Goal: Use online tool/utility: Utilize a website feature to perform a specific function

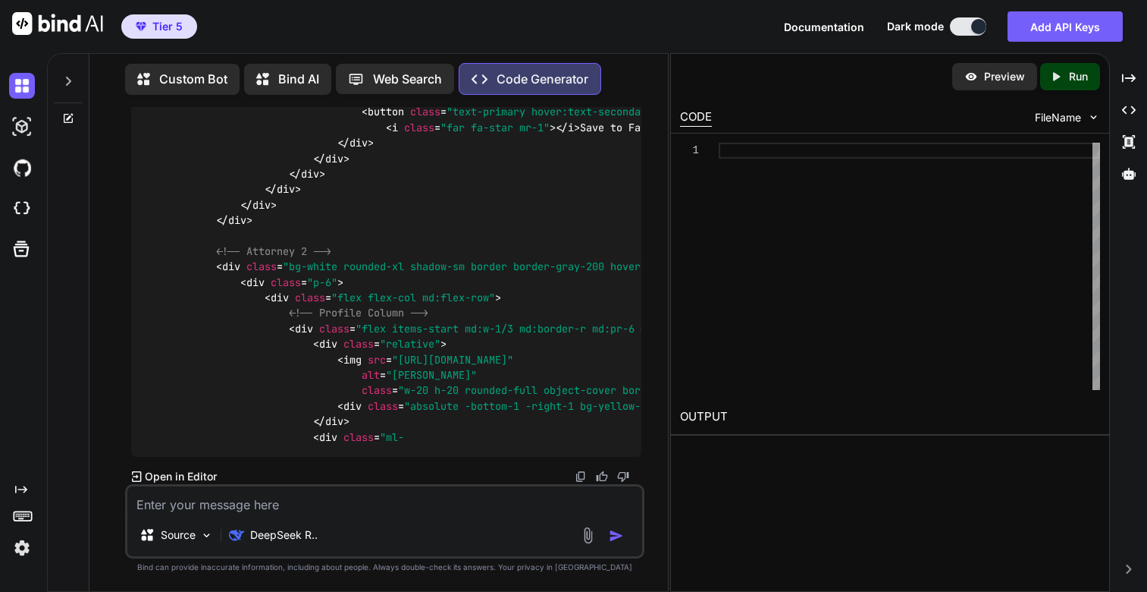
scroll to position [18372, 0]
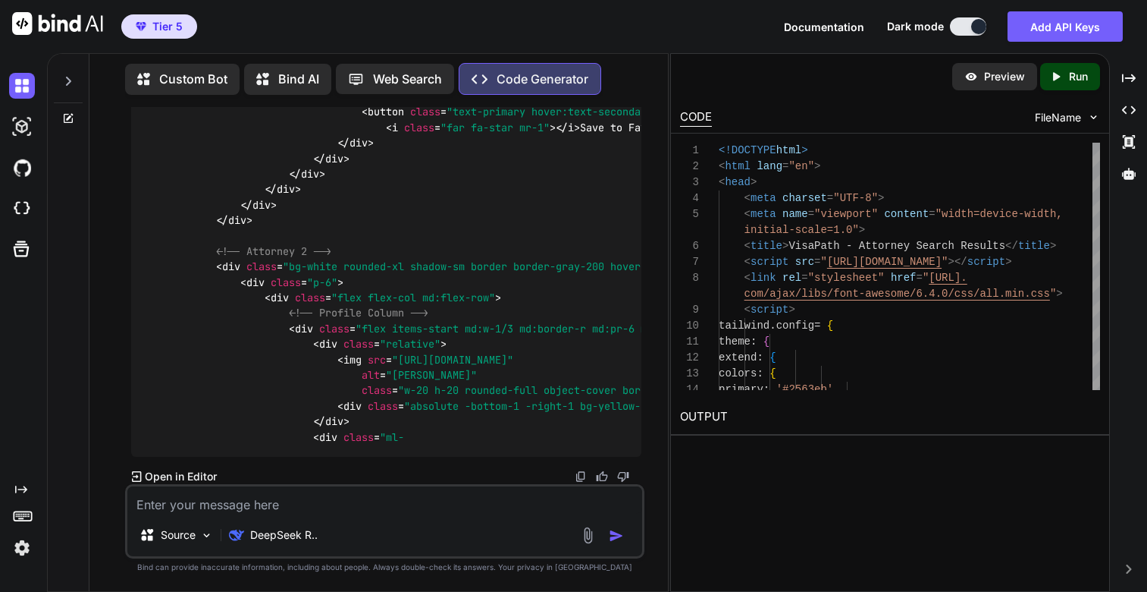
type textarea "x"
click at [1091, 80] on div "Created with Pixso. Run" at bounding box center [1071, 76] width 60 height 27
click at [728, 454] on link "[URL][DOMAIN_NAME]" at bounding box center [741, 452] width 123 height 14
click at [260, 497] on textarea at bounding box center [384, 499] width 515 height 27
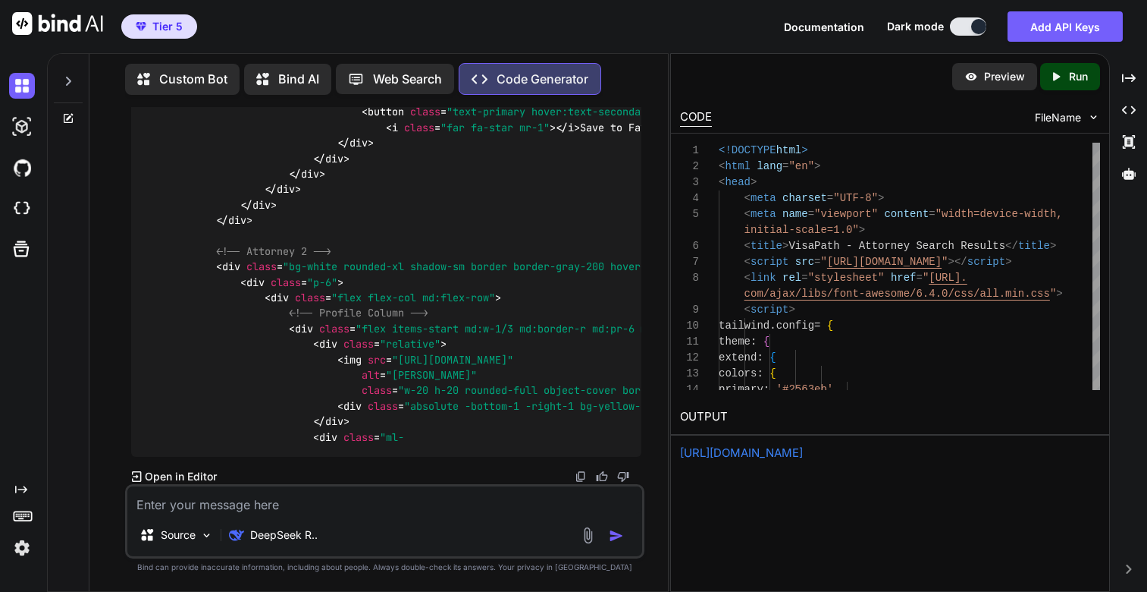
type textarea "T"
type textarea "x"
type textarea "Th"
type textarea "x"
type textarea "Thi"
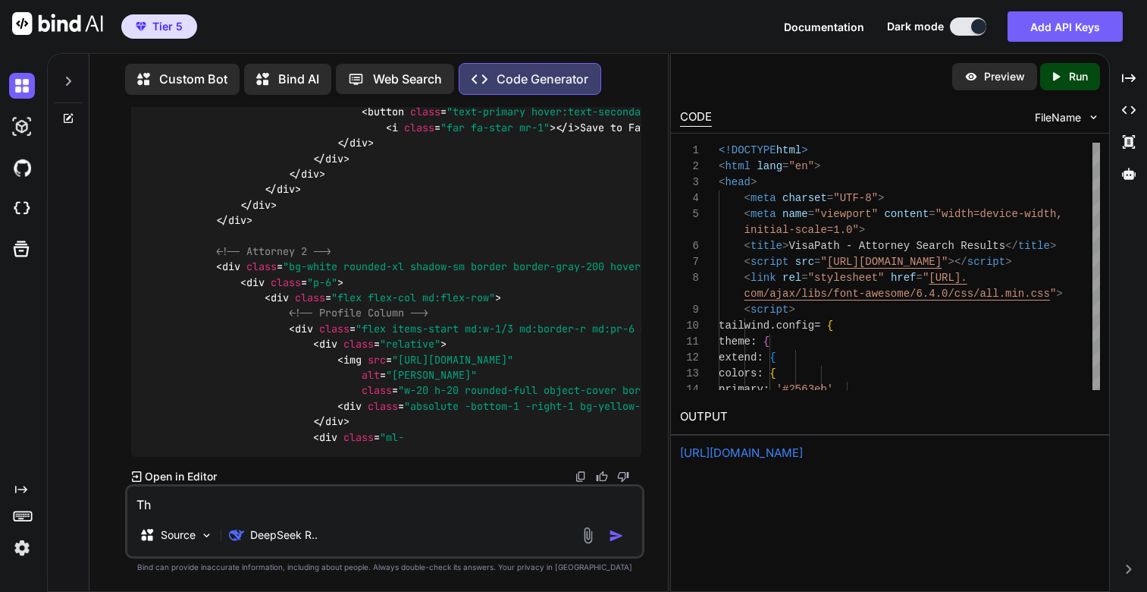
type textarea "x"
type textarea "This"
type textarea "x"
type textarea "This"
type textarea "x"
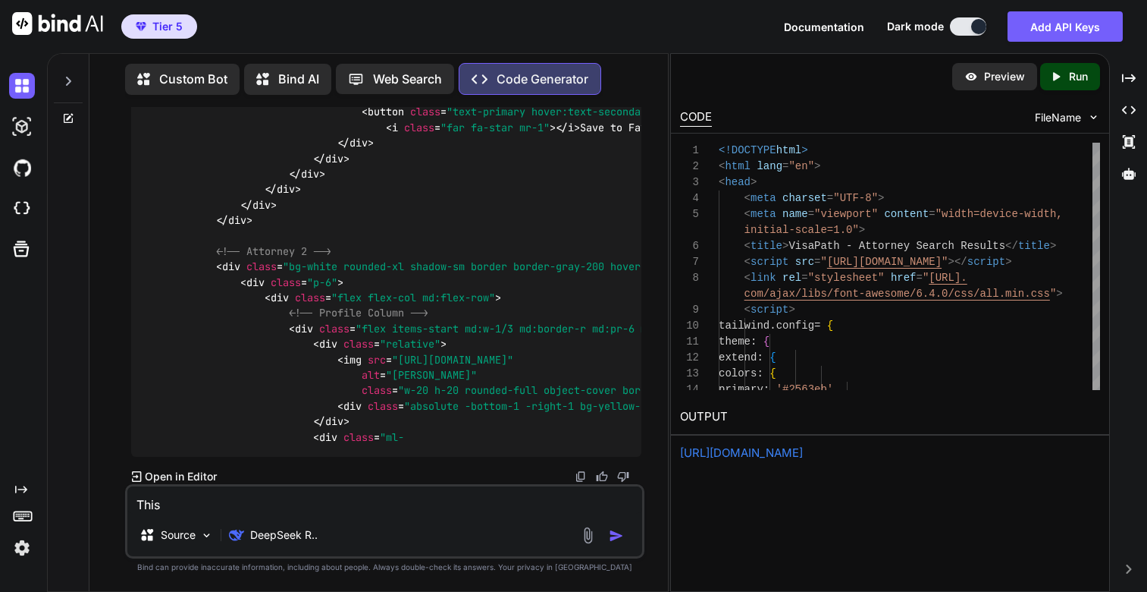
type textarea "This i"
type textarea "x"
type textarea "This is"
type textarea "x"
type textarea "This is"
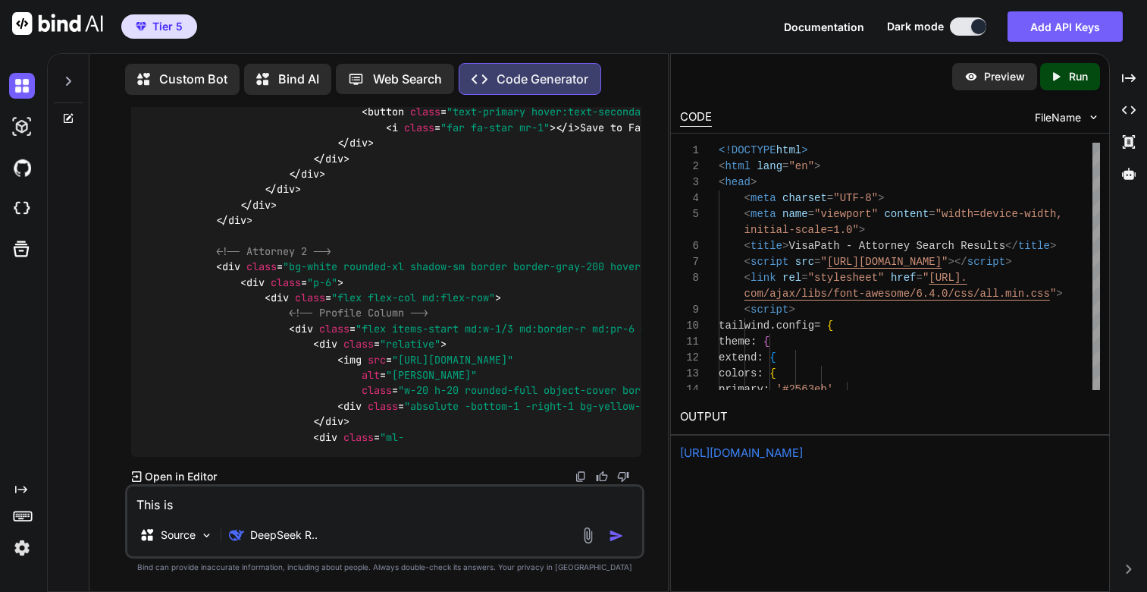
type textarea "x"
type textarea "This is g"
type textarea "x"
type textarea "This is gr"
type textarea "x"
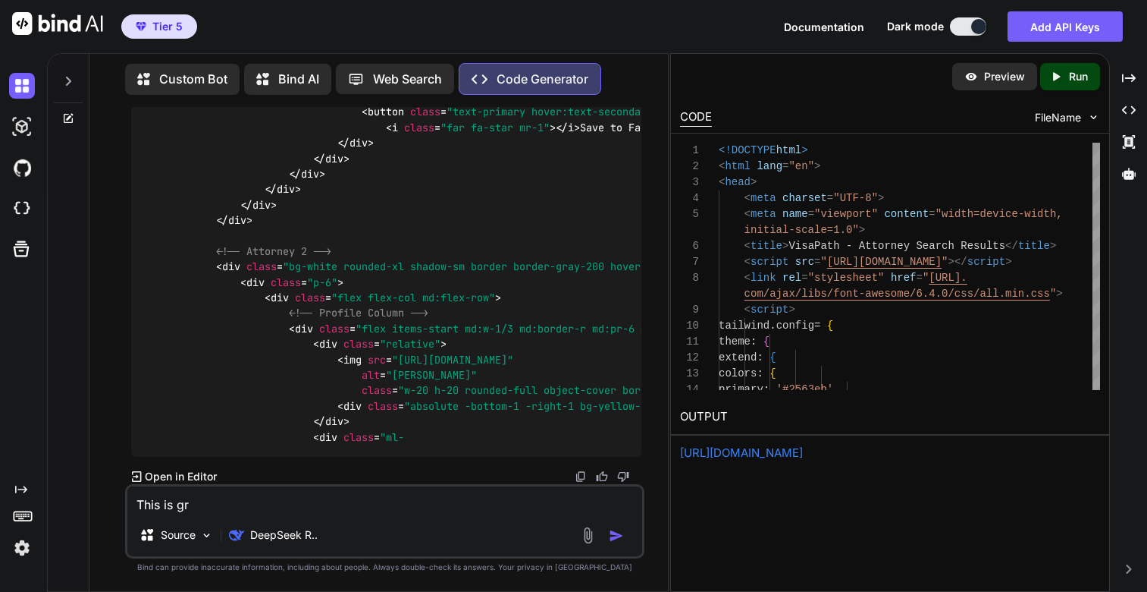
type textarea "This is gre"
type textarea "x"
type textarea "This is grea"
type textarea "x"
type textarea "This is great"
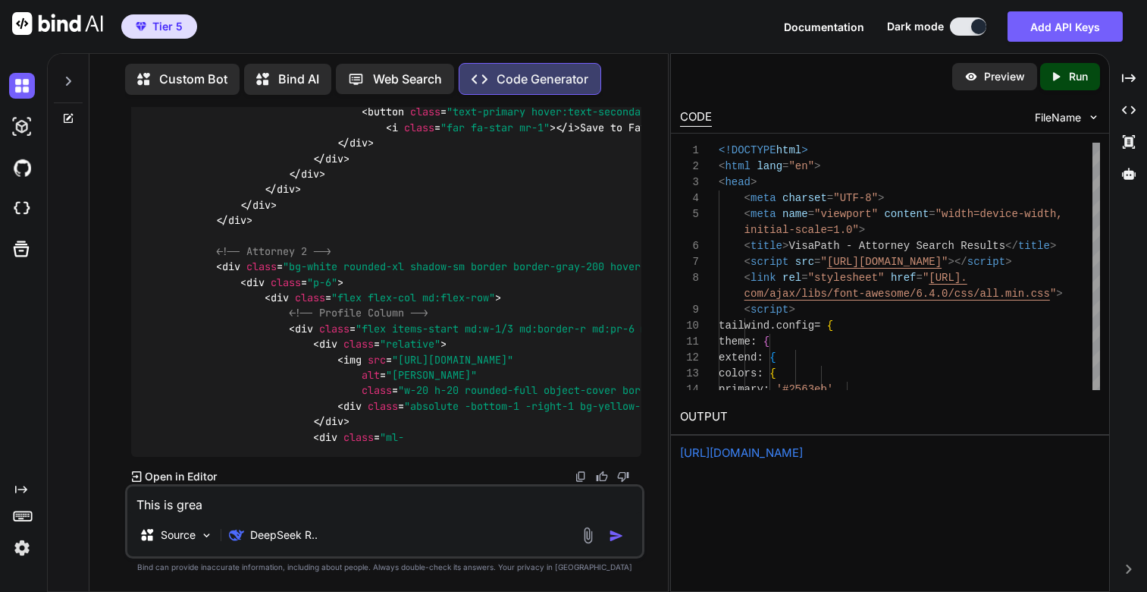
type textarea "x"
type textarea "This is great."
type textarea "x"
type textarea "This is great."
type textarea "x"
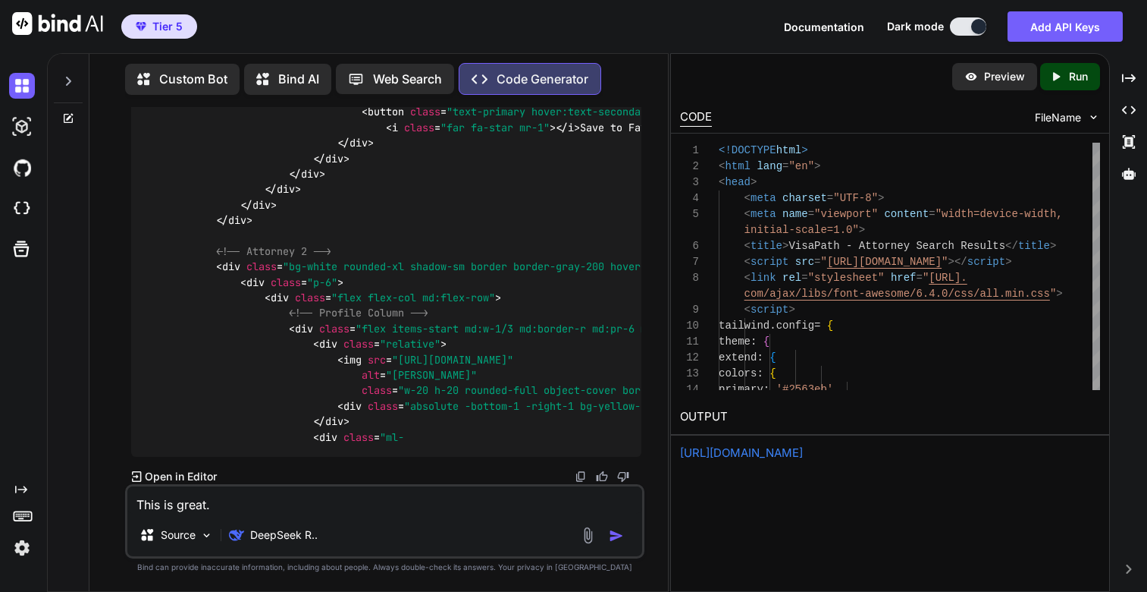
type textarea "This is great."
type textarea "x"
type textarea "This is great. I"
type textarea "x"
type textarea "This is great. I"
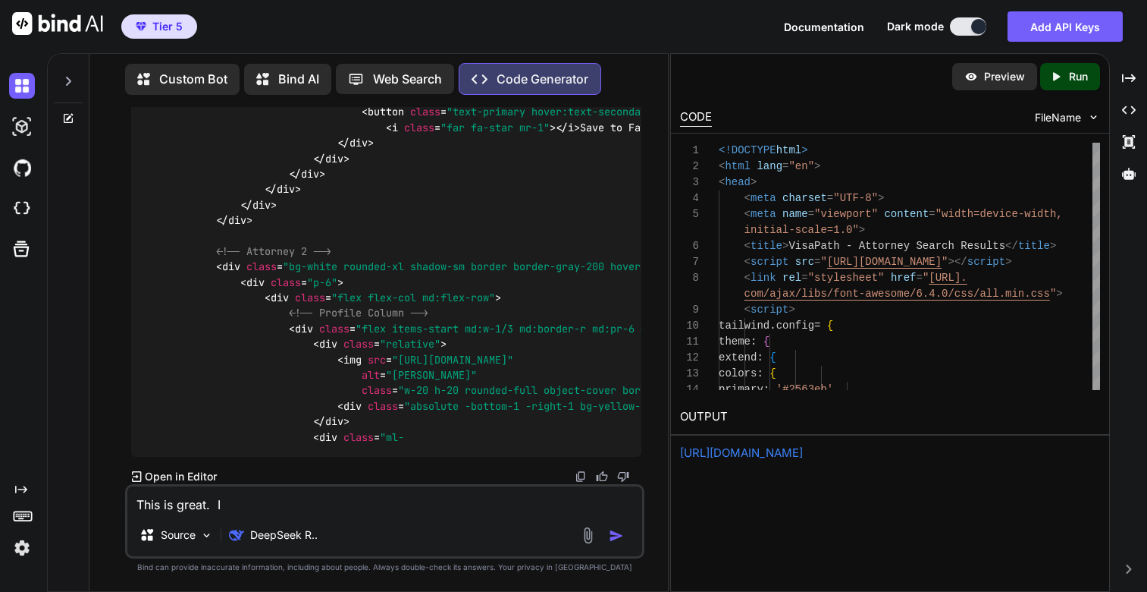
type textarea "x"
type textarea "This is great. I w"
type textarea "x"
type textarea "This is great. I wo"
type textarea "x"
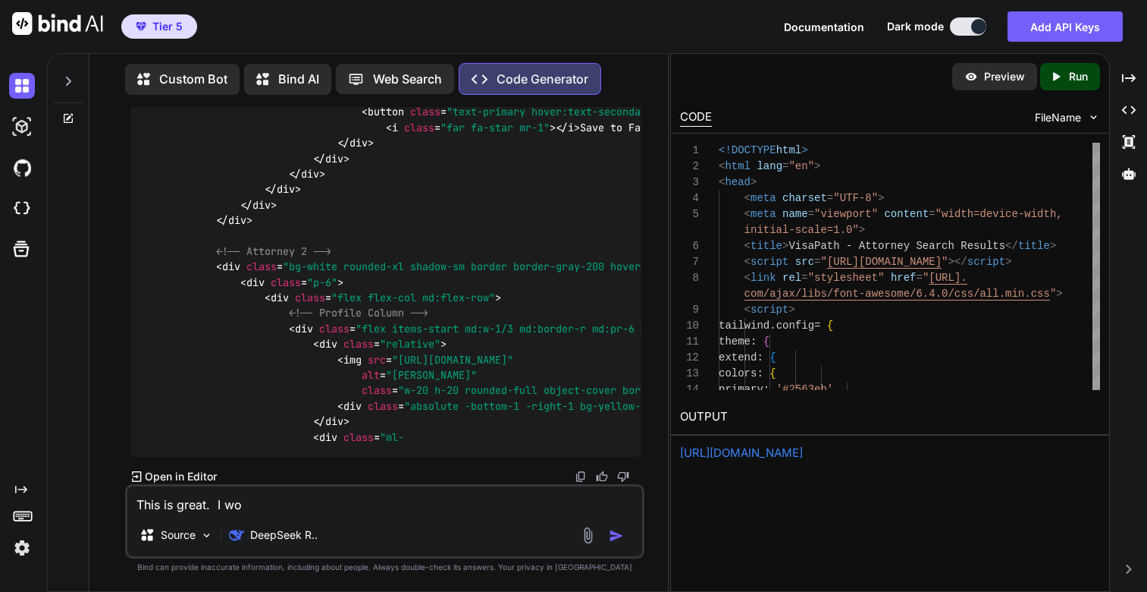
type textarea "This is great. I wou"
type textarea "x"
type textarea "This is great. I woul"
type textarea "x"
type textarea "This is great. I would"
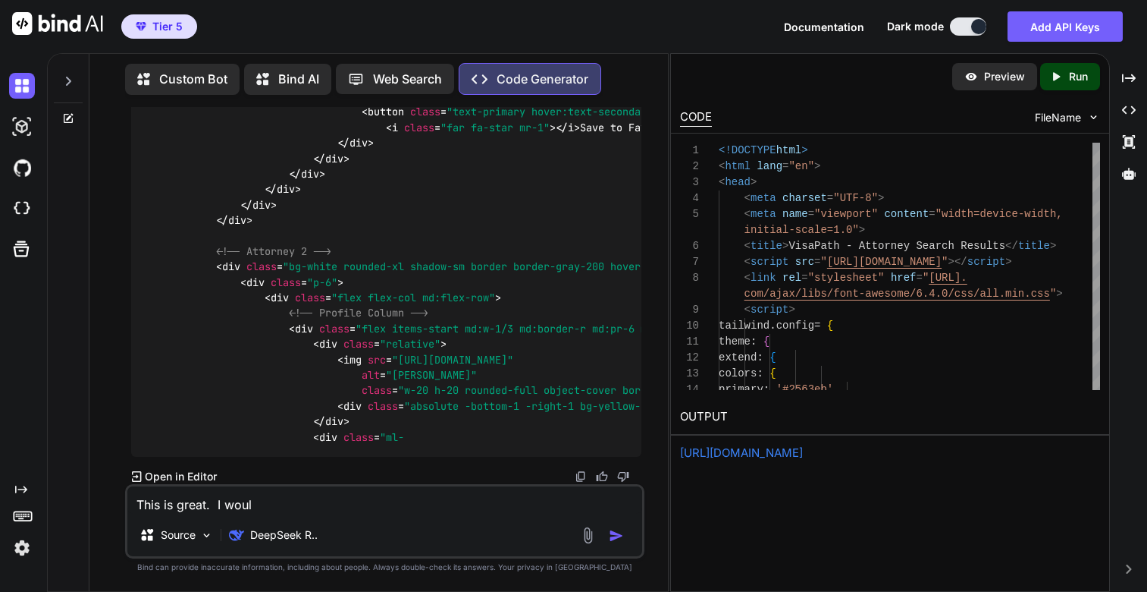
type textarea "x"
type textarea "This is great. I would"
type textarea "x"
type textarea "This is great. I would l"
type textarea "x"
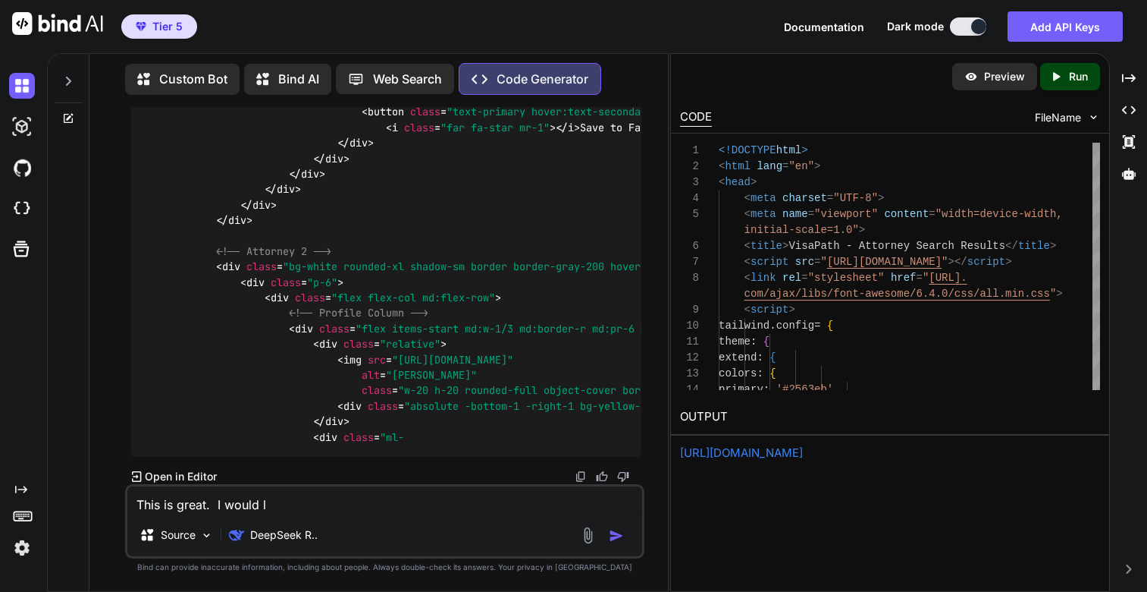
type textarea "This is great. I would li"
type textarea "x"
type textarea "This is great. I would lik"
type textarea "x"
type textarea "This is great. I would like"
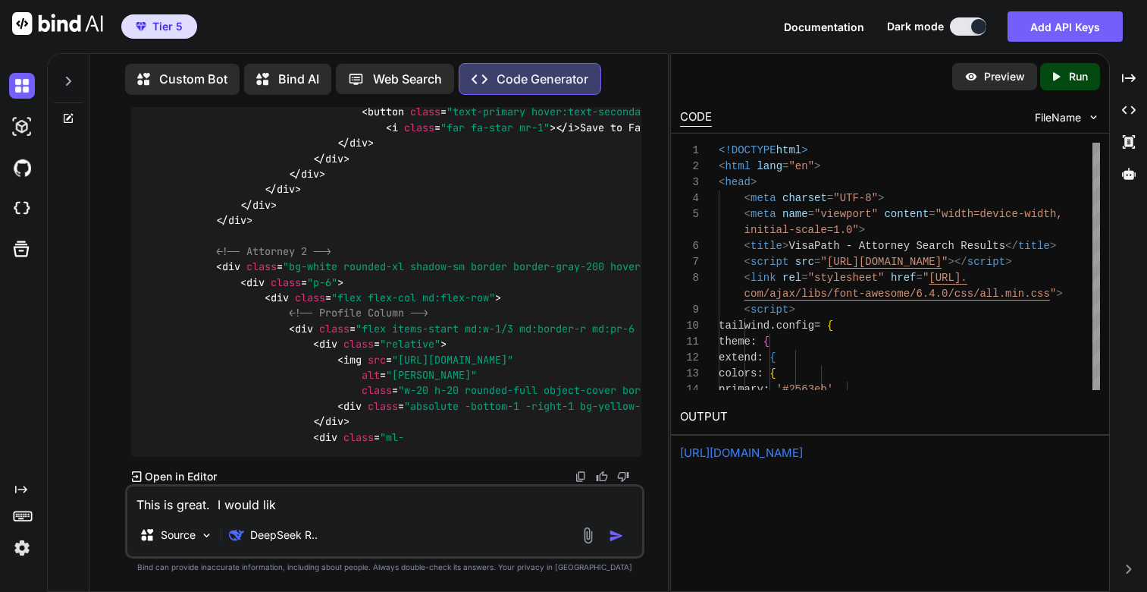
type textarea "x"
type textarea "This is great. I would like"
type textarea "x"
type textarea "This is great. I would like t"
type textarea "x"
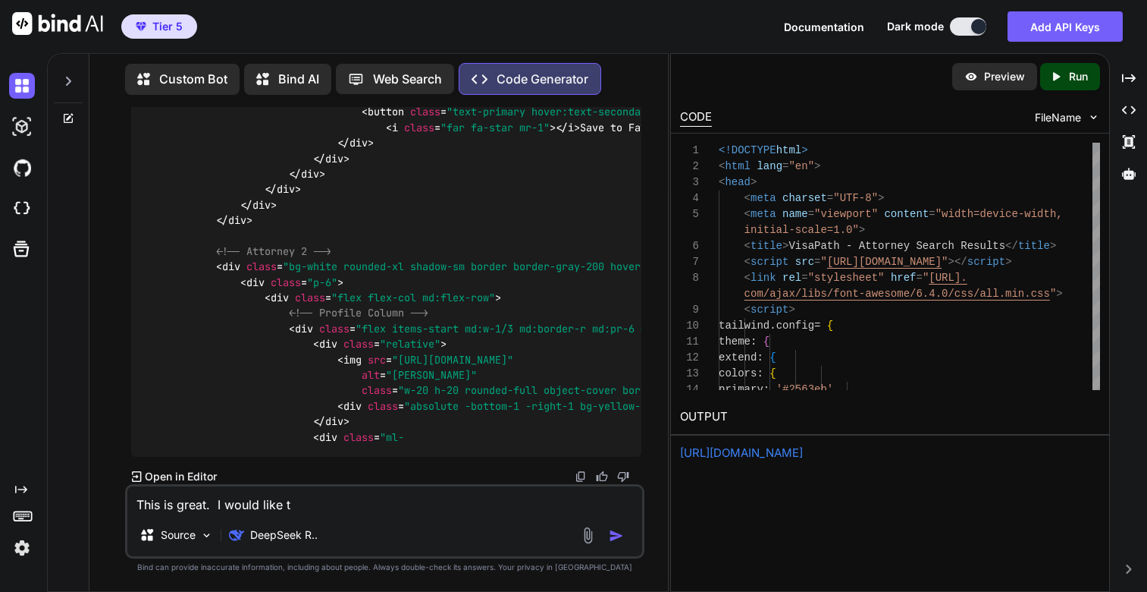
type textarea "This is great. I would like to"
type textarea "x"
type textarea "This is great. I would like to"
type textarea "x"
type textarea "This is great. I would like to c"
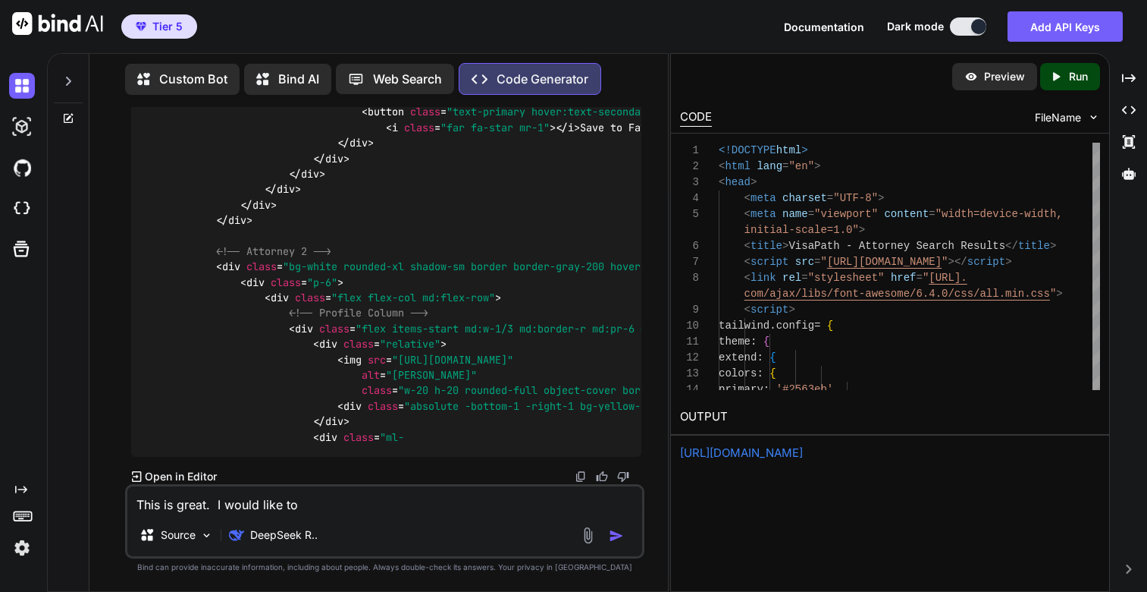
type textarea "x"
type textarea "This is great. I would like to cr"
type textarea "x"
type textarea "This is great. I would like to cre"
type textarea "x"
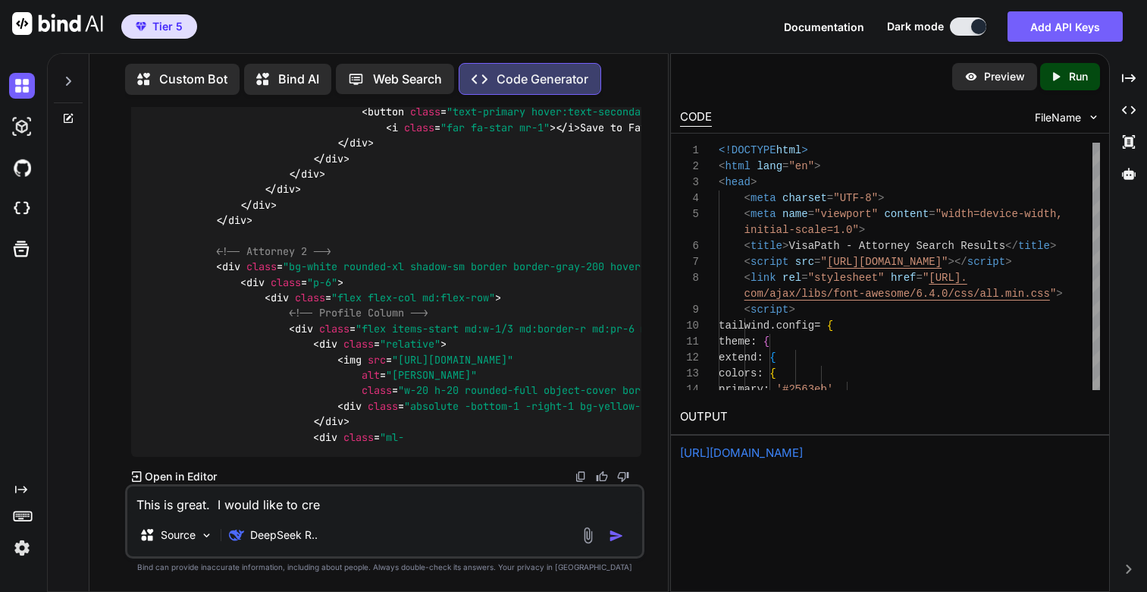
type textarea "This is great. I would like to crea"
type textarea "x"
type textarea "This is great. I would like to creat"
type textarea "x"
type textarea "This is great. I would like to create"
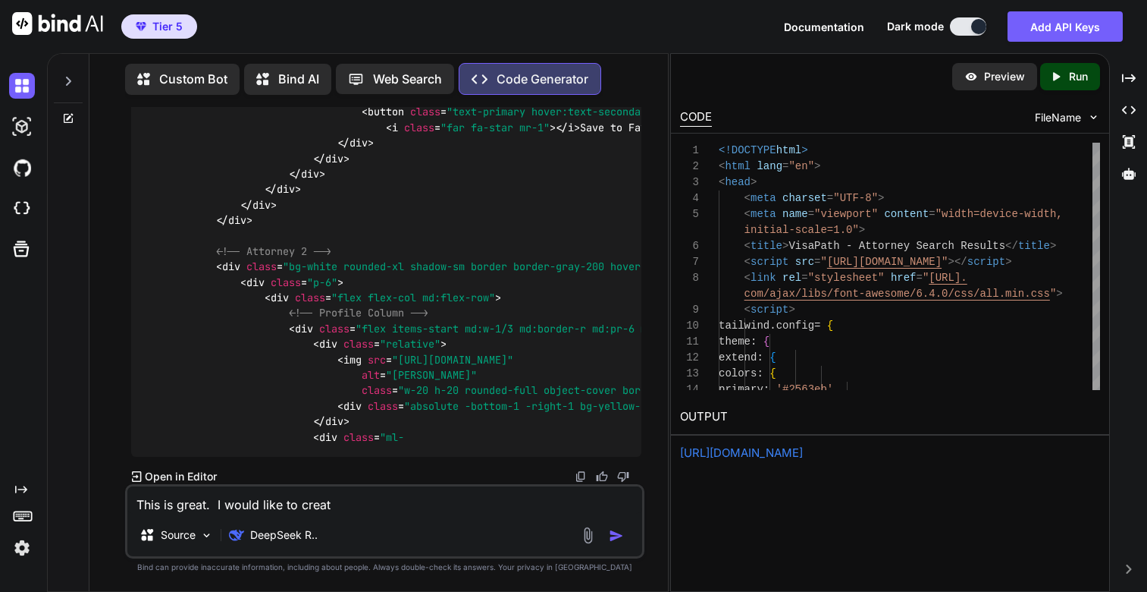
type textarea "x"
type textarea "This is great. I would like to create"
type textarea "x"
type textarea "This is great. I would like to create a"
type textarea "x"
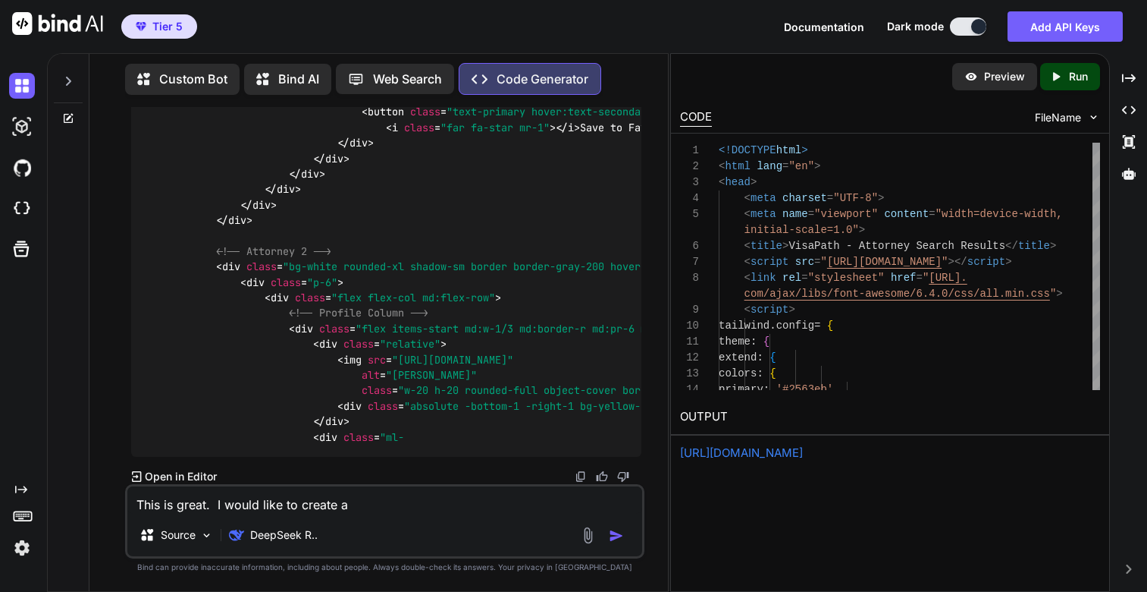
type textarea "This is great. I would like to create a"
type textarea "x"
drag, startPoint x: 218, startPoint y: 504, endPoint x: 694, endPoint y: 513, distance: 475.6
click at [694, 513] on div "Custom Bot Bind AI Web Search Created with Pixso. Code Generator You This is gr…" at bounding box center [597, 322] width 1100 height 538
type textarea "This is great. n"
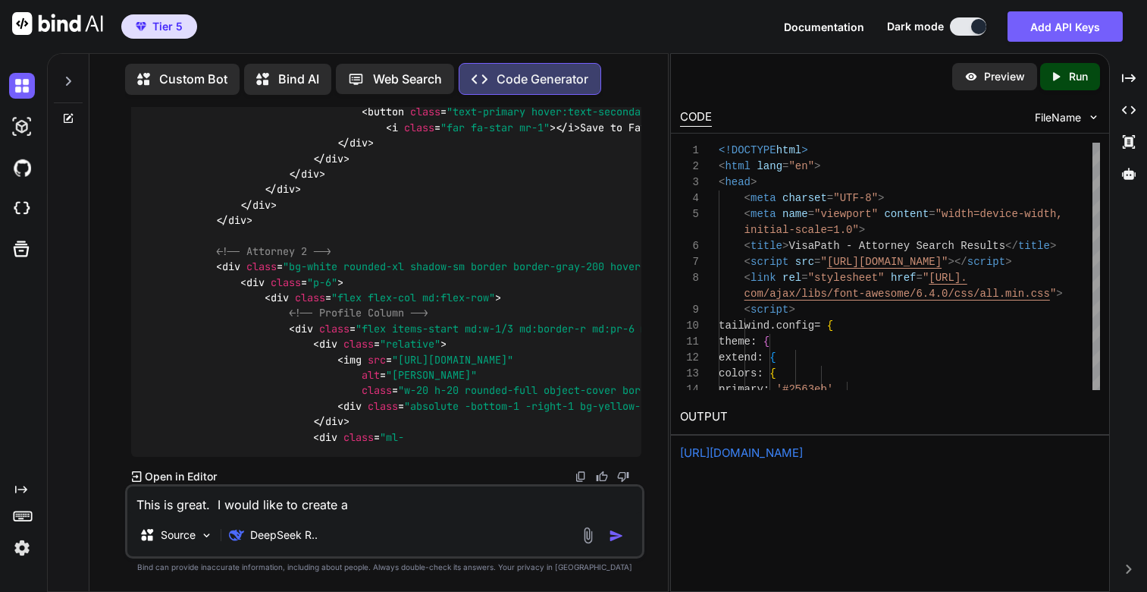
type textarea "x"
type textarea "This is great. no"
type textarea "x"
type textarea "This is great. now"
type textarea "x"
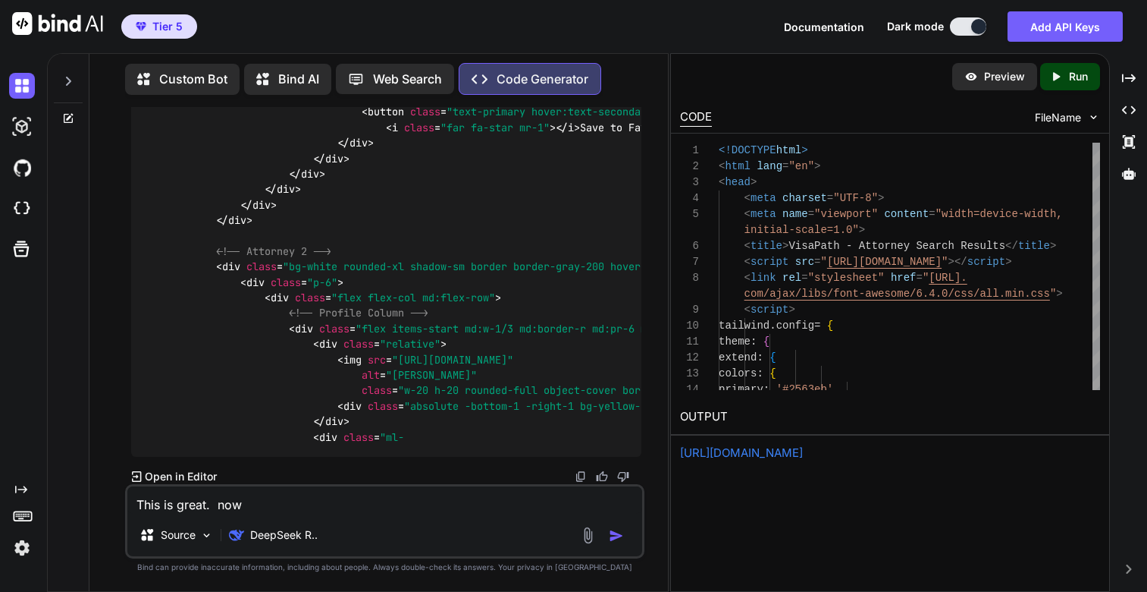
type textarea "This is great. now"
type textarea "x"
type textarea "This is great. now l"
type textarea "x"
type textarea "This is great. now le"
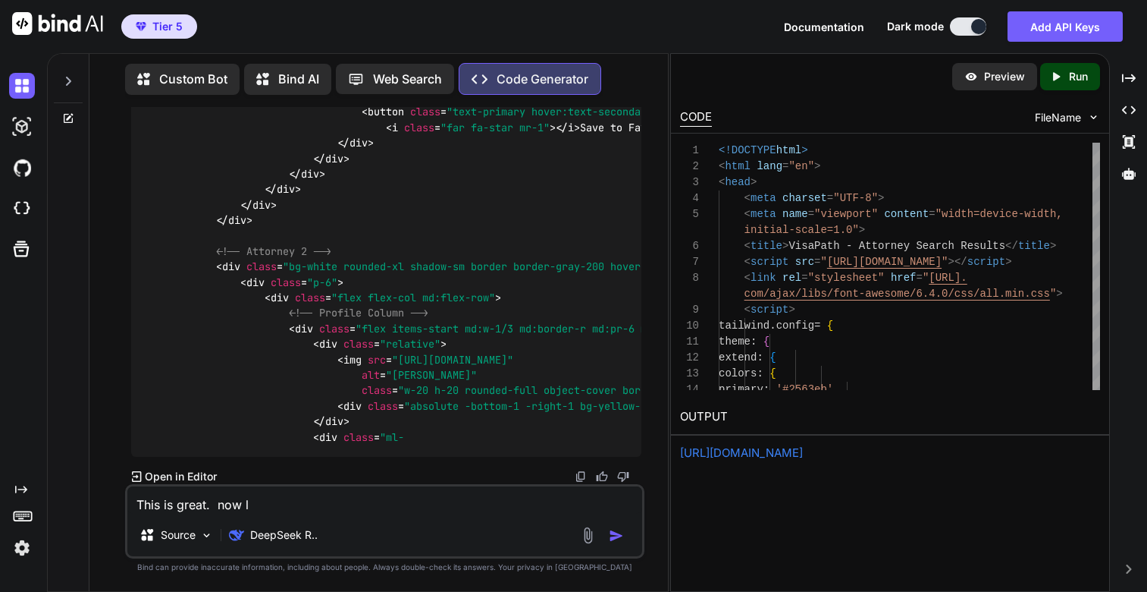
type textarea "x"
type textarea "This is great. now let"
type textarea "x"
type textarea "This is great. now let"
type textarea "x"
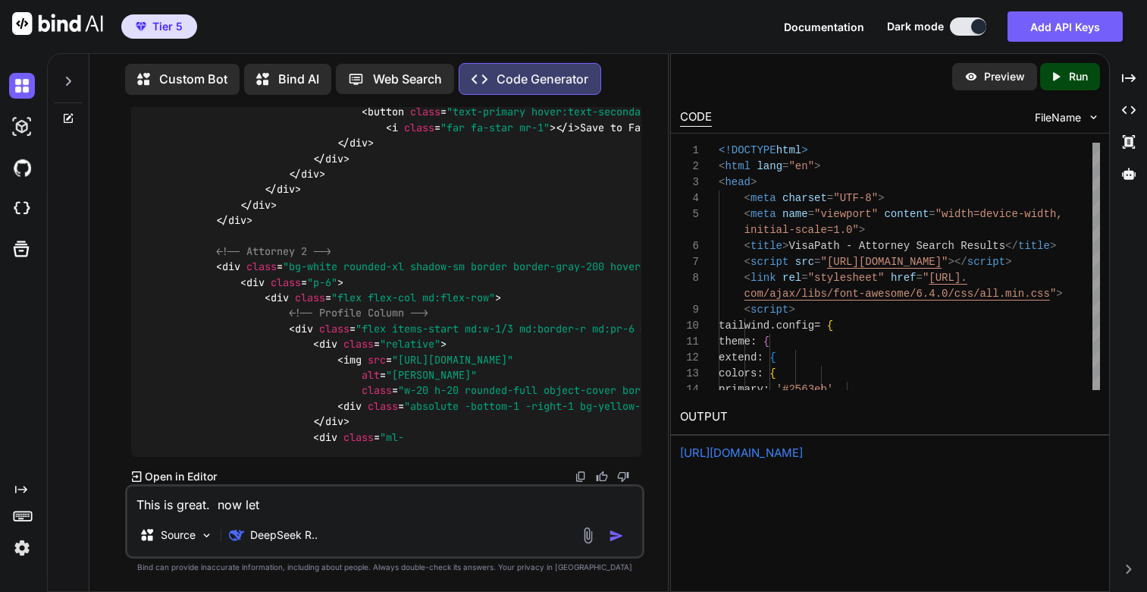
type textarea "This is great. now let m"
type textarea "x"
type textarea "This is great. now let mo"
type textarea "x"
type textarea "This is great. now let mov"
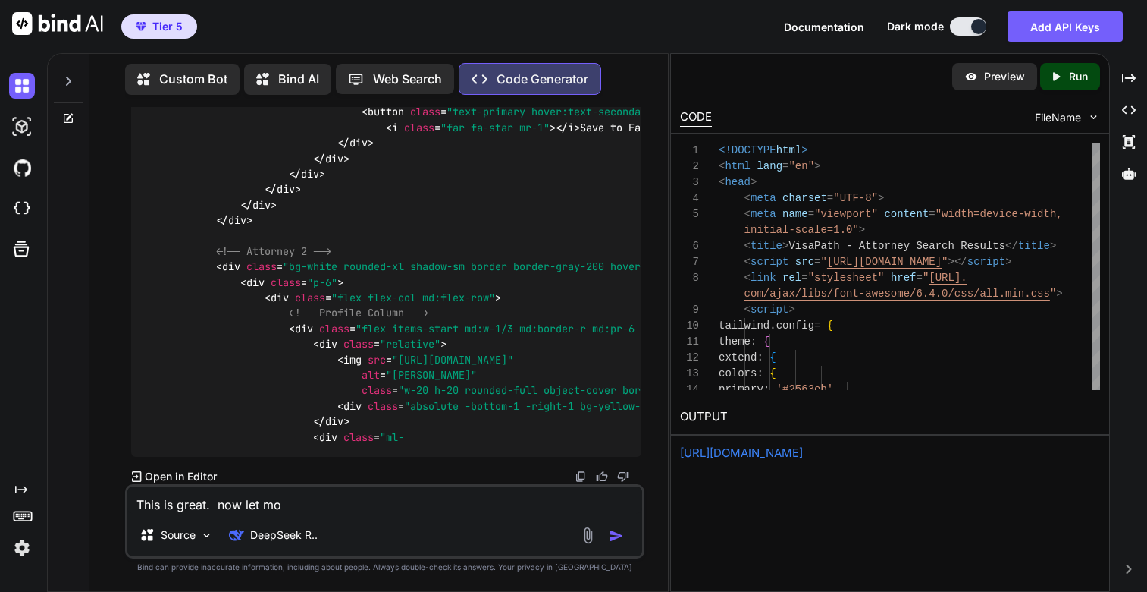
type textarea "x"
type textarea "This is great. now let move"
type textarea "x"
type textarea "This is great. now let move"
type textarea "x"
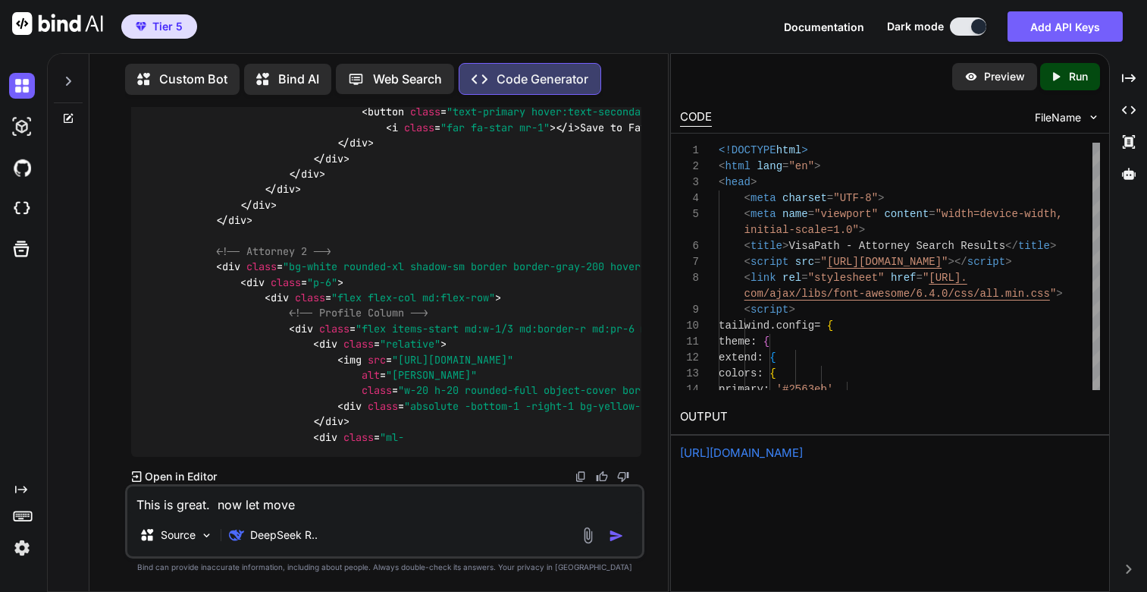
type textarea "This is great. now let move o"
type textarea "x"
type textarea "This is great. now let move on"
type textarea "x"
type textarea "This is great. now let move on"
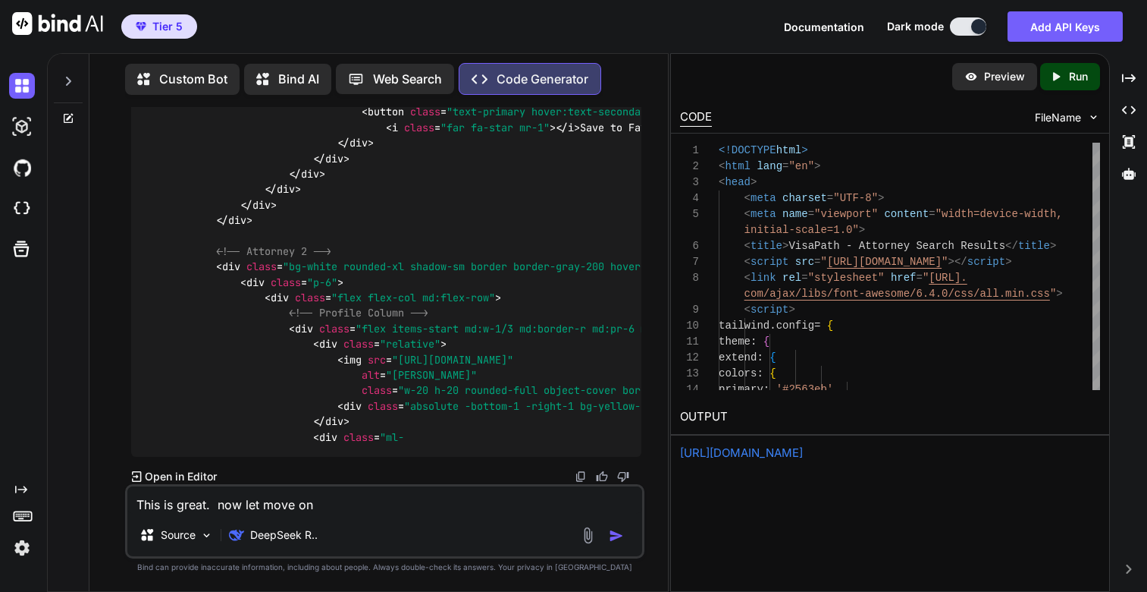
type textarea "x"
type textarea "This is great. now let move on t"
type textarea "x"
type textarea "This is great. now let move on to"
type textarea "x"
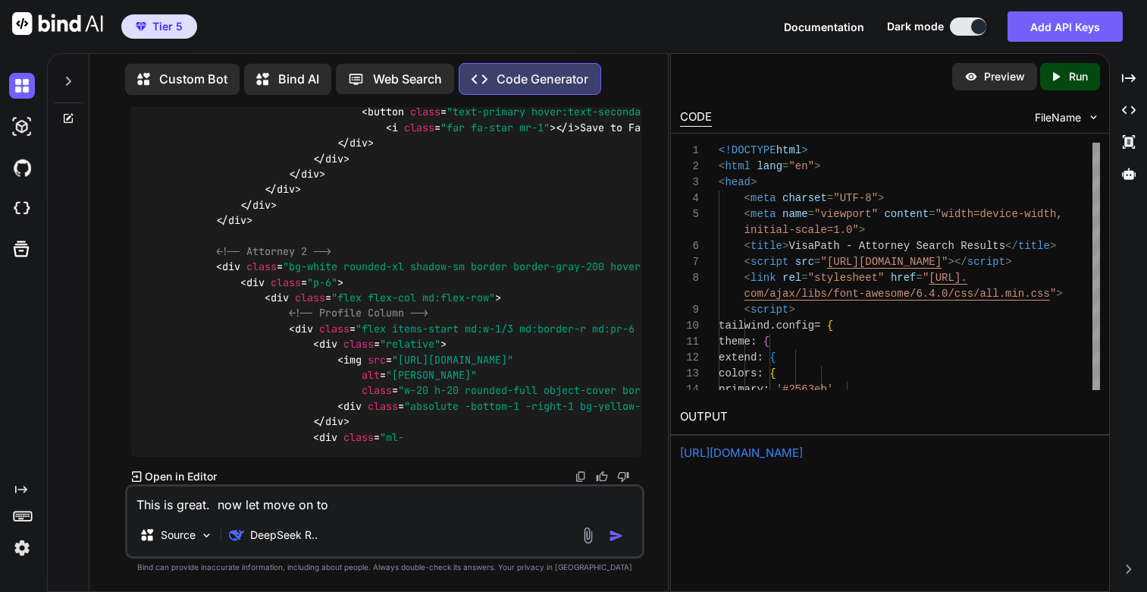
type textarea "This is great. now let move on to"
type textarea "x"
type textarea "This is great. now let move on to t"
type textarea "x"
type textarea "This is great. now let move on to th"
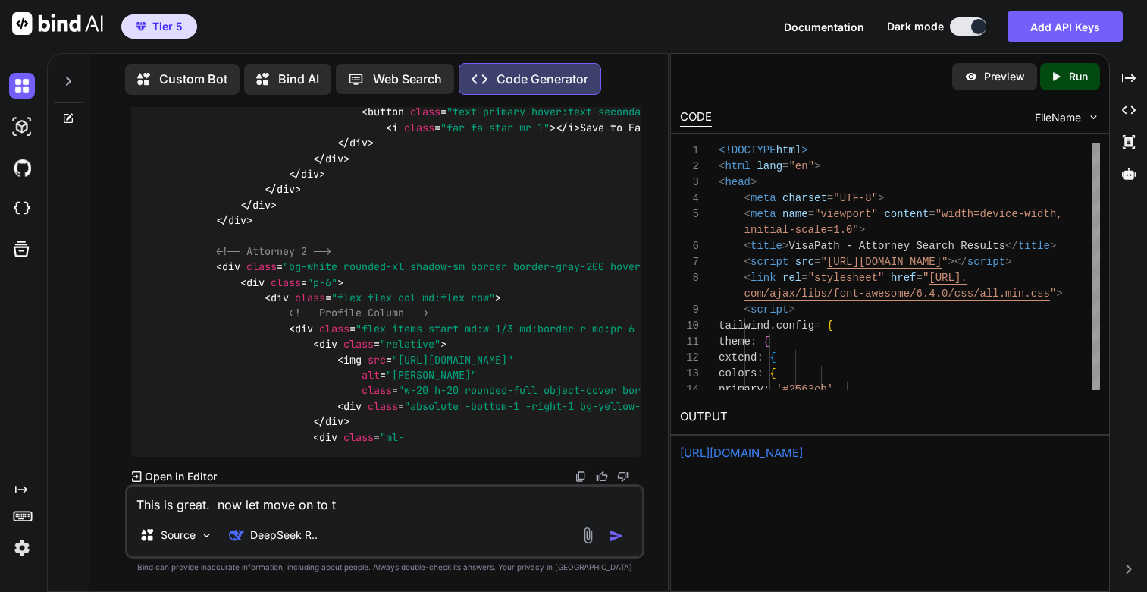
type textarea "x"
type textarea "This is great. now let move on to the"
type textarea "x"
type textarea "This is great. now let move on to the"
type textarea "x"
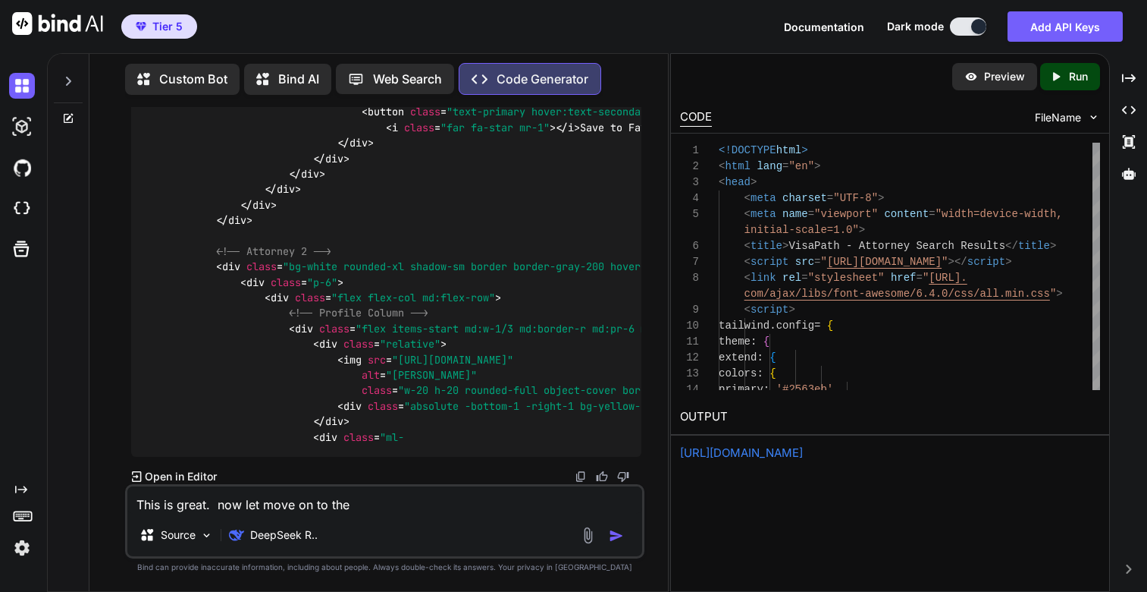
type textarea "This is great. now let move on to the n"
type textarea "x"
type textarea "This is great. now let move on to the ne"
type textarea "x"
type textarea "This is great. now let move on to the net"
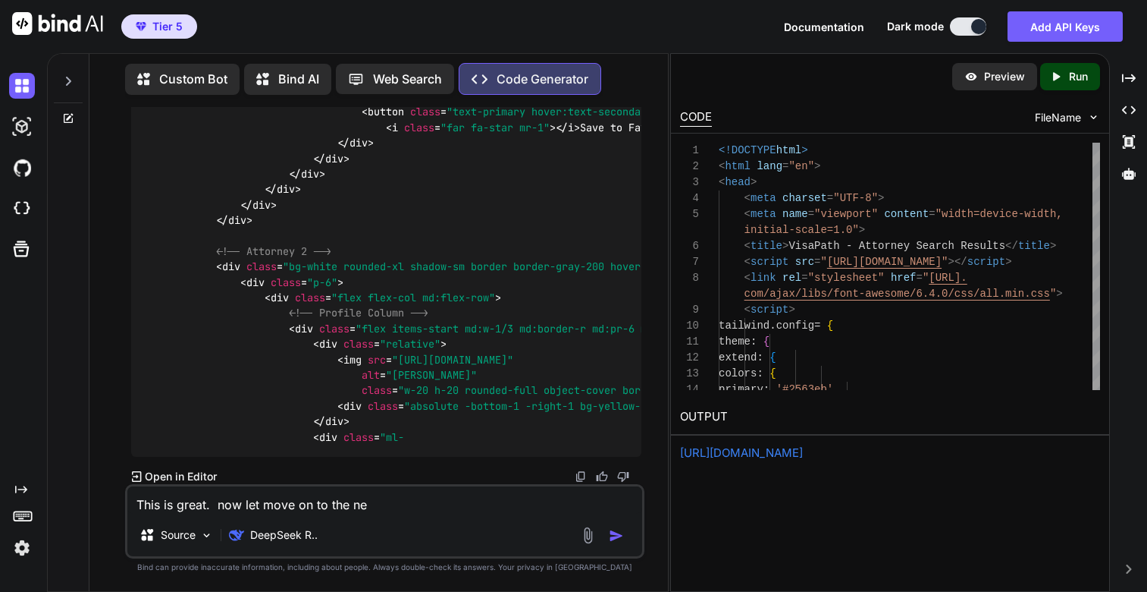
type textarea "x"
type textarea "This is great. now let move on to the net"
type textarea "x"
type textarea "This is great. now let move on to the net"
type textarea "x"
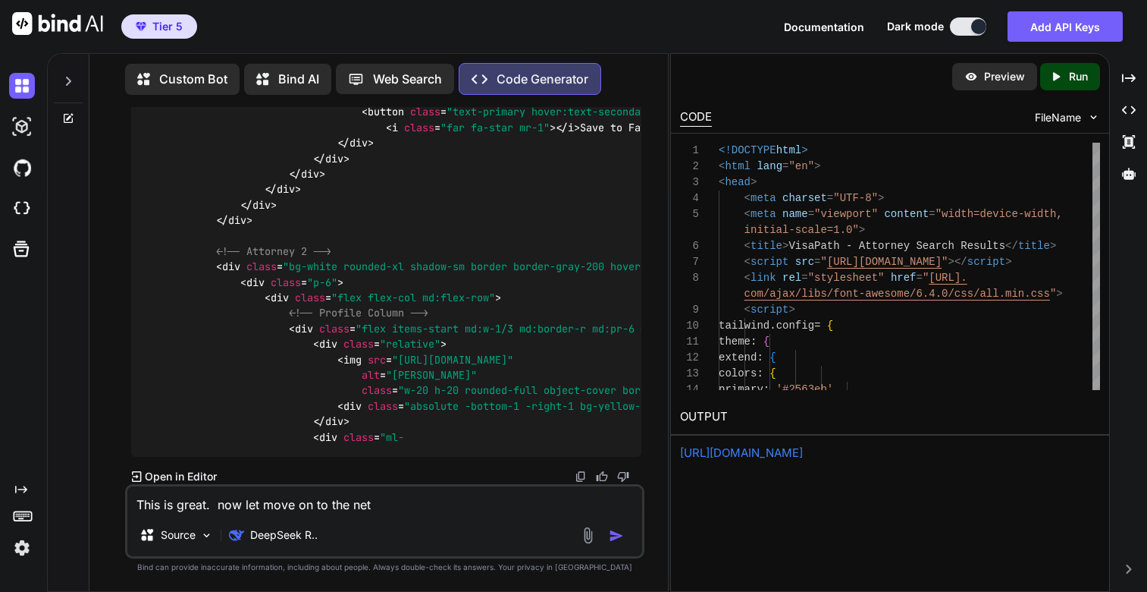
type textarea "This is great. now let move on to the ne"
type textarea "x"
type textarea "This is great. now let move on to the nex"
type textarea "x"
type textarea "This is great. now let move on to the next"
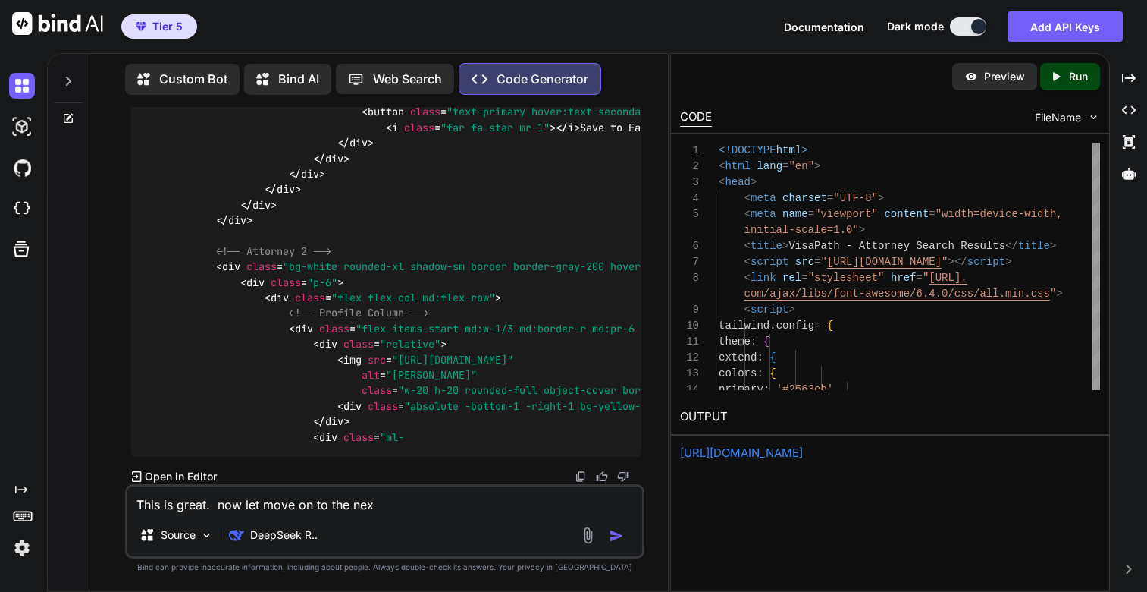
type textarea "x"
type textarea "This is great. now let move on to the next"
type textarea "x"
type textarea "This is great. now let move on to the next p"
type textarea "x"
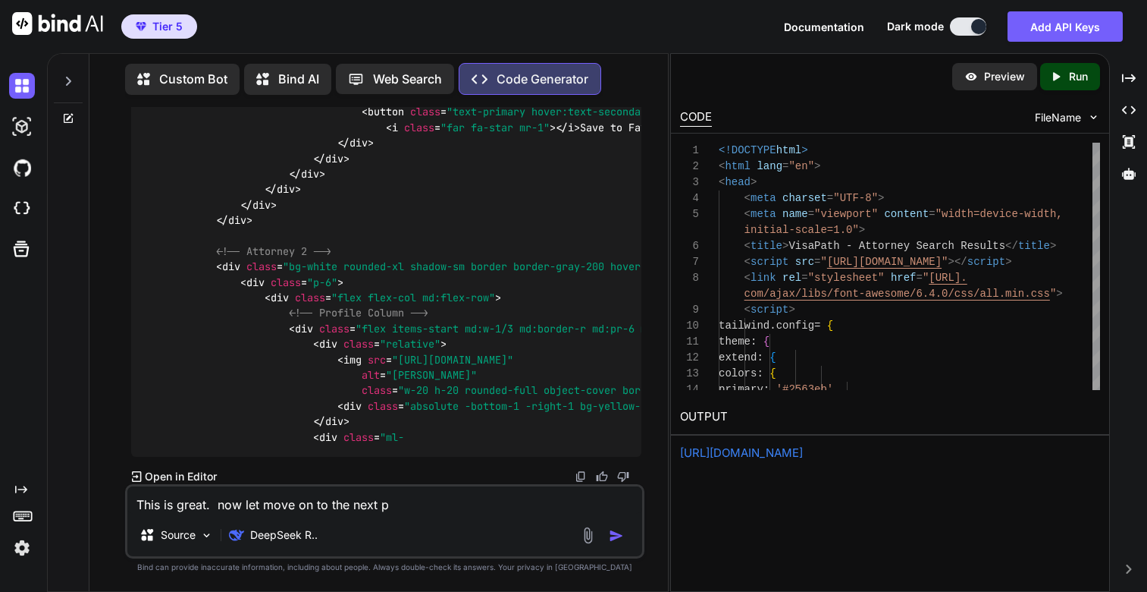
type textarea "This is great. now let move on to the next pa"
type textarea "x"
type textarea "This is great. now let move on to the next pag"
type textarea "x"
type textarea "This is great. now let move on to the next page"
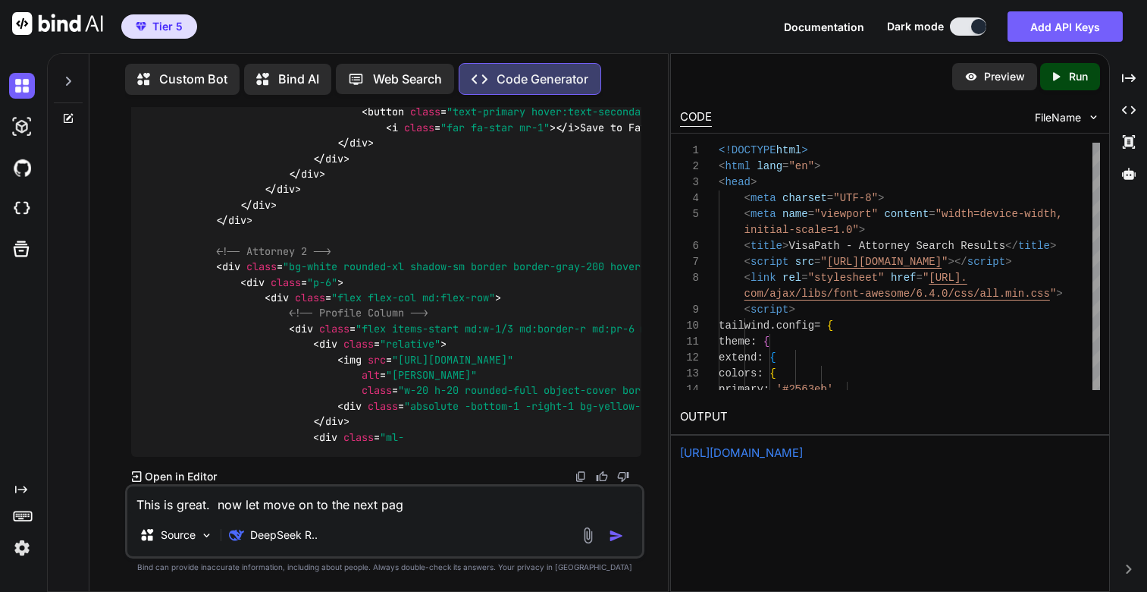
type textarea "x"
type textarea "This is great. now let move on to the next page."
type textarea "x"
type textarea "This is great. now let move on to the next page."
type textarea "x"
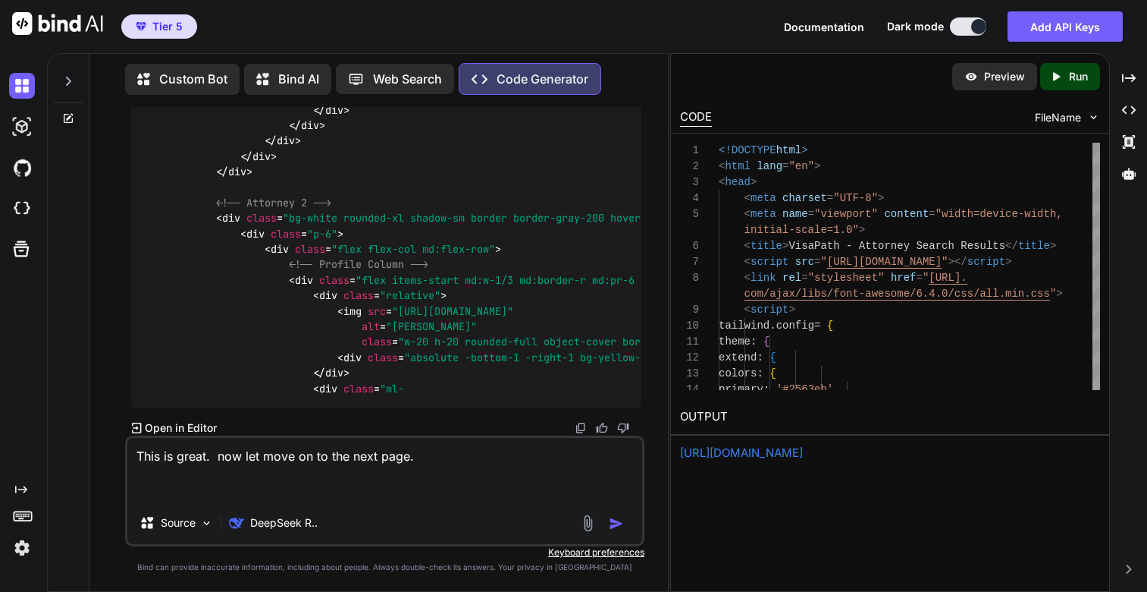
paste textarea "Create a single HTML file for a modern, visually appealing when application for…"
type textarea "This is great. now let move on to the next page. Create a single HTML file for …"
type textarea "x"
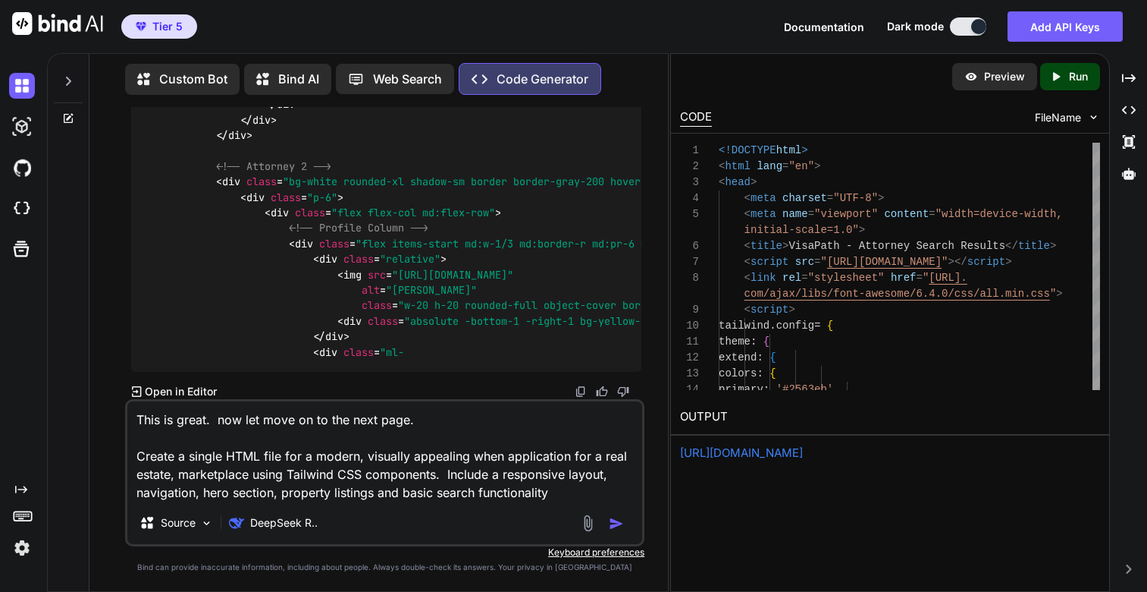
click at [493, 457] on textarea "This is great. now let move on to the next page. Create a single HTML file for …" at bounding box center [384, 451] width 515 height 100
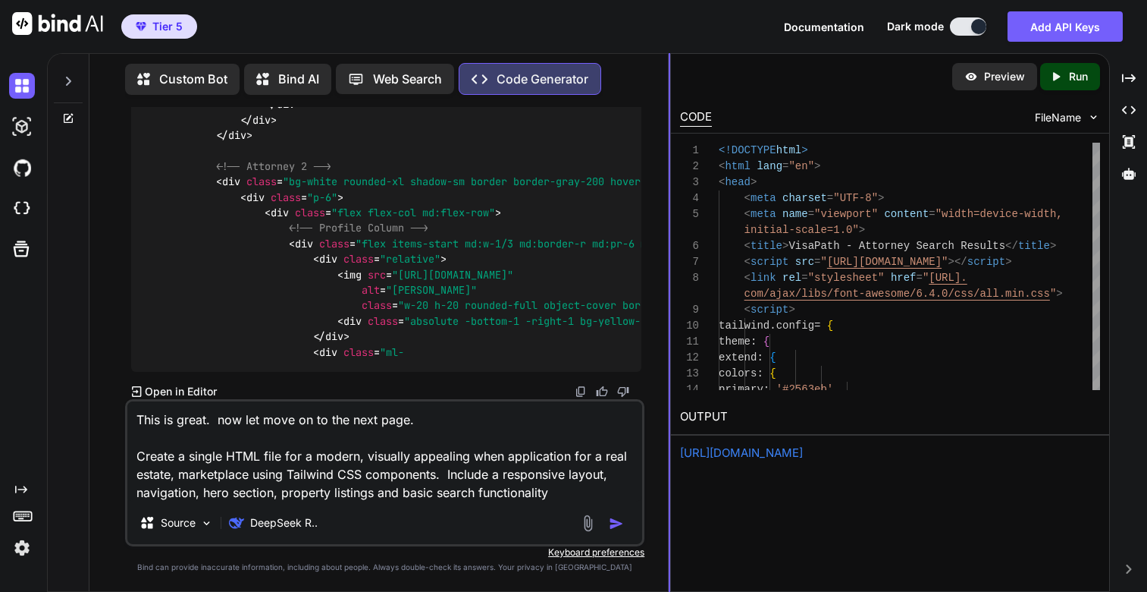
type textarea "This is great. now let move on to the next page. Create a single HTML file for …"
type textarea "x"
type textarea "This is great. now let move on to the next page. Create a single HTML file for …"
type textarea "x"
type textarea "This is great. now let move on to the next page. Create a single HTML file for …"
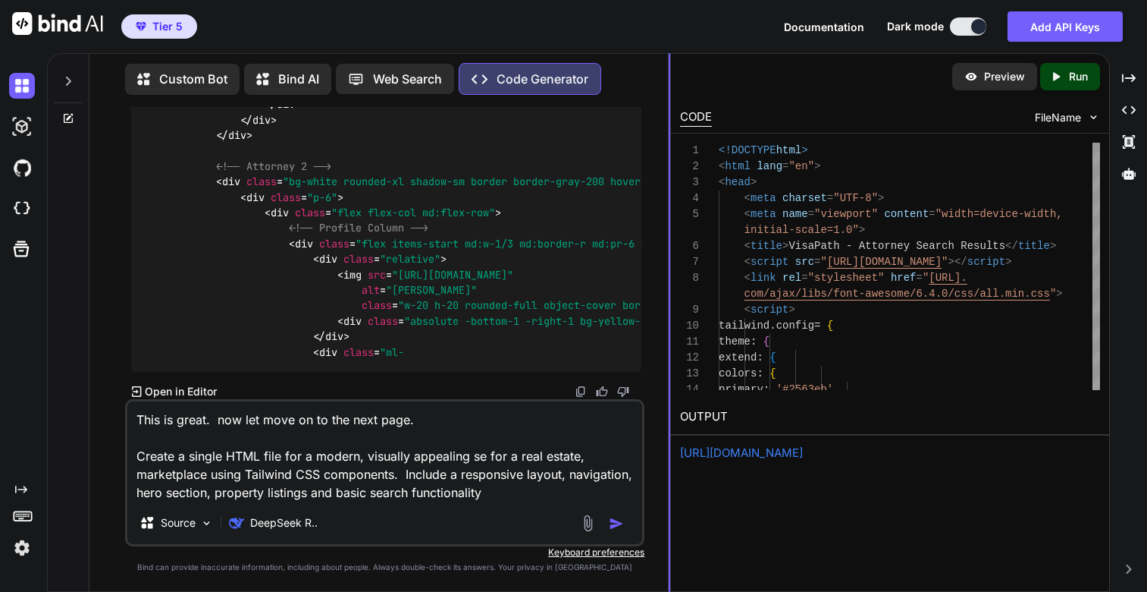
type textarea "x"
type textarea "This is great. now let move on to the next page. Create a single HTML file for …"
type textarea "x"
type textarea "This is great. now let move on to the next page. Create a single HTML file for …"
type textarea "x"
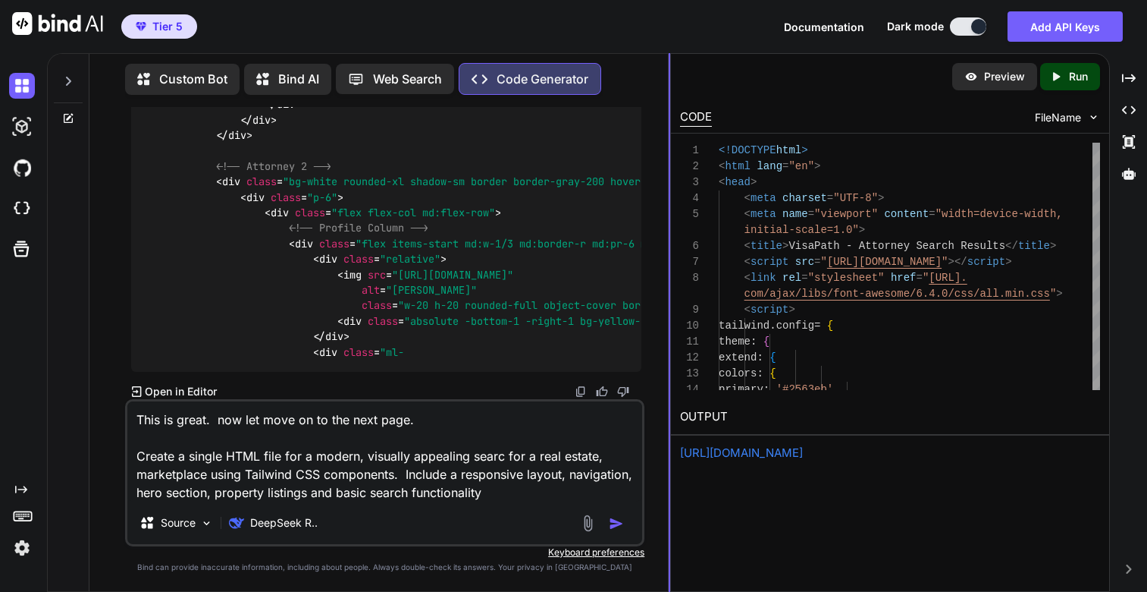
type textarea "This is great. now let move on to the next page. Create a single HTML file for …"
type textarea "x"
type textarea "This is great. now let move on to the next page. Create a single HTML file for …"
type textarea "x"
type textarea "This is great. now let move on to the next page. Create a single HTML file for …"
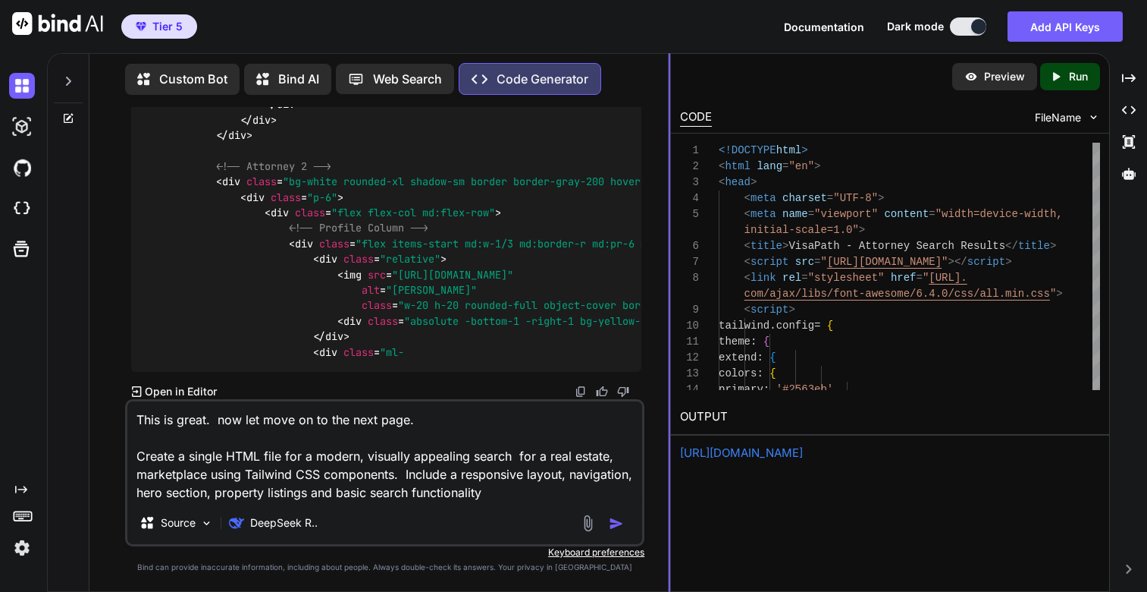
type textarea "x"
type textarea "This is great. now let move on to the next page. Create a single HTML file for …"
type textarea "x"
type textarea "This is great. now let move on to the next page. Create a single HTML file for …"
type textarea "x"
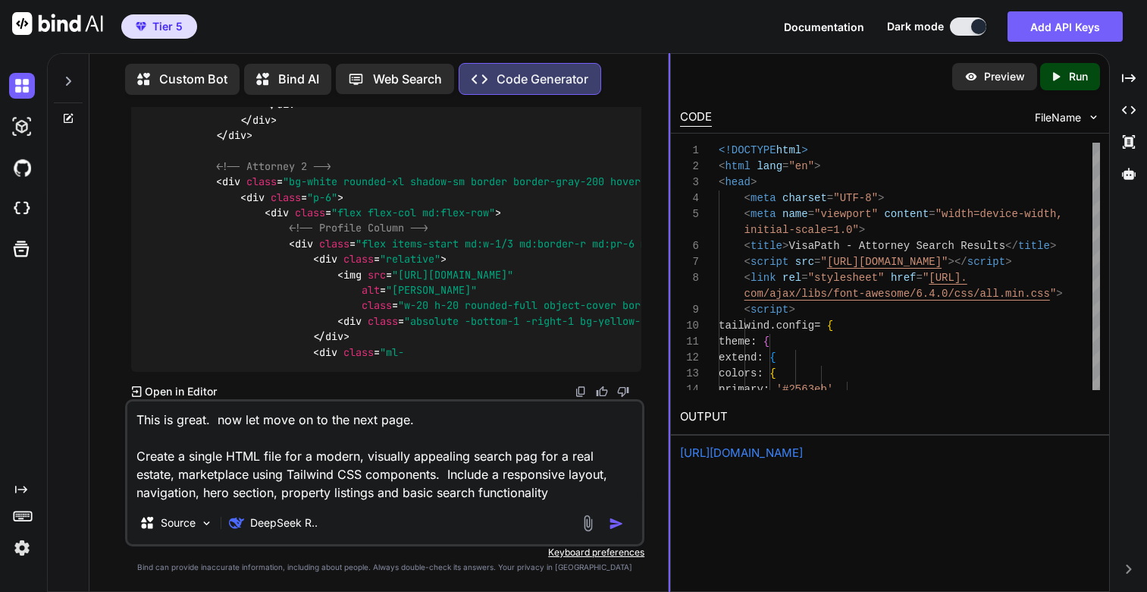
type textarea "This is great. now let move on to the next page. Create a single HTML file for …"
type textarea "x"
type textarea "This is great. now let move on to the next page. Create a single HTML file for …"
type textarea "x"
type textarea "This is great. now let move on to the next page. Create a single HTML file for …"
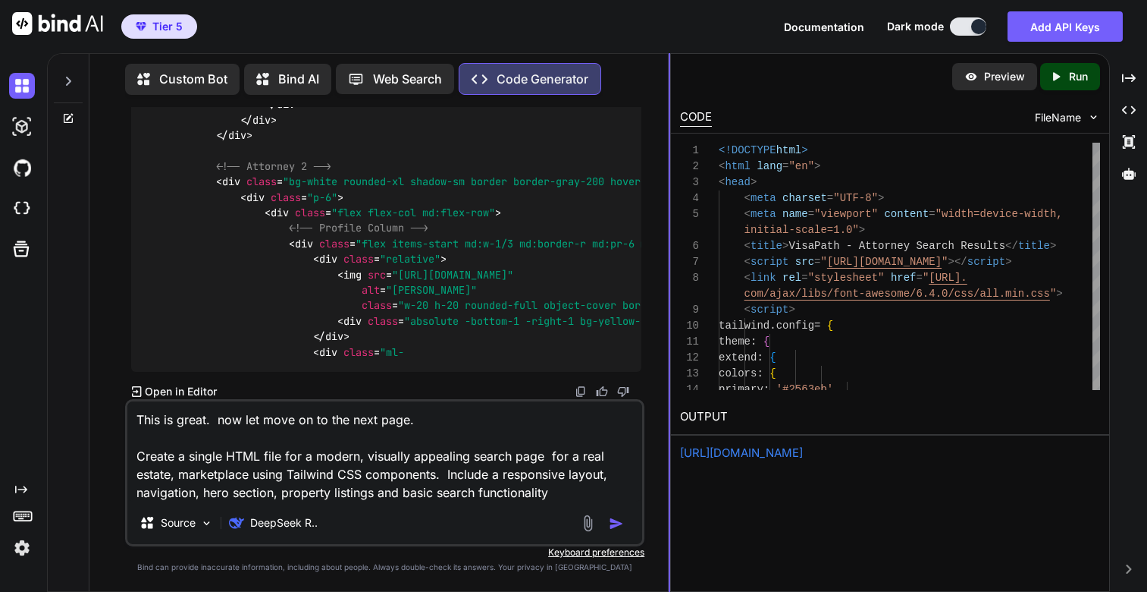
type textarea "x"
type textarea "This is great. now let move on to the next page. Create a single HTML file for …"
type textarea "x"
type textarea "This is great. now let move on to the next page. Create a single HTML file for …"
type textarea "x"
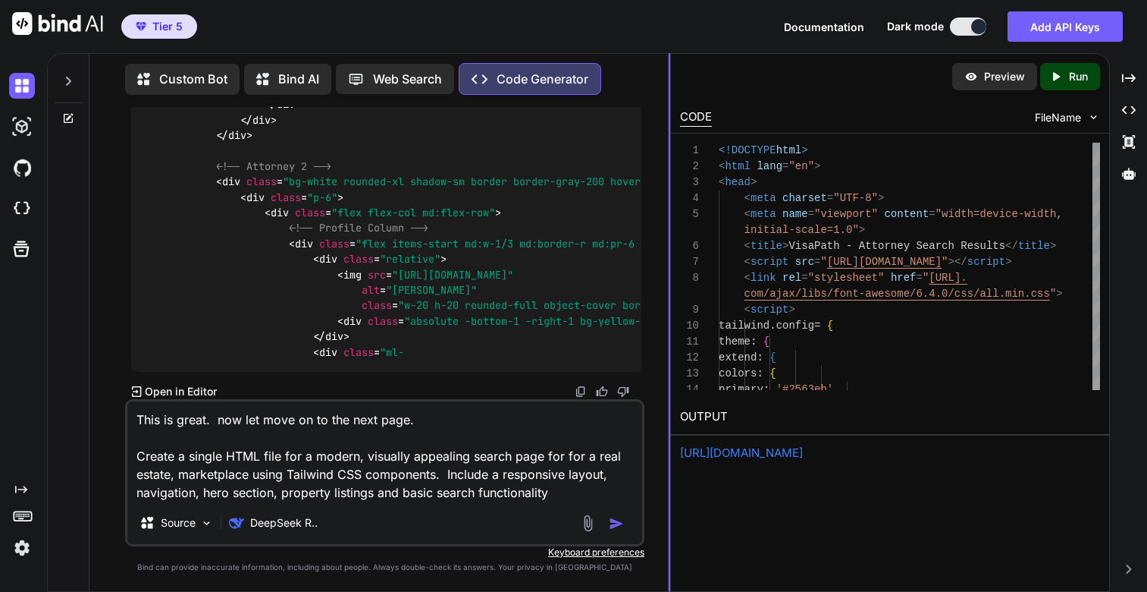
type textarea "This is great. now let move on to the next page. Create a single HTML file for …"
type textarea "x"
type textarea "This is great. now let move on to the next page. Create a single HTML file for …"
type textarea "x"
type textarea "This is great. now let move on to the next page. Create a single HTML file for …"
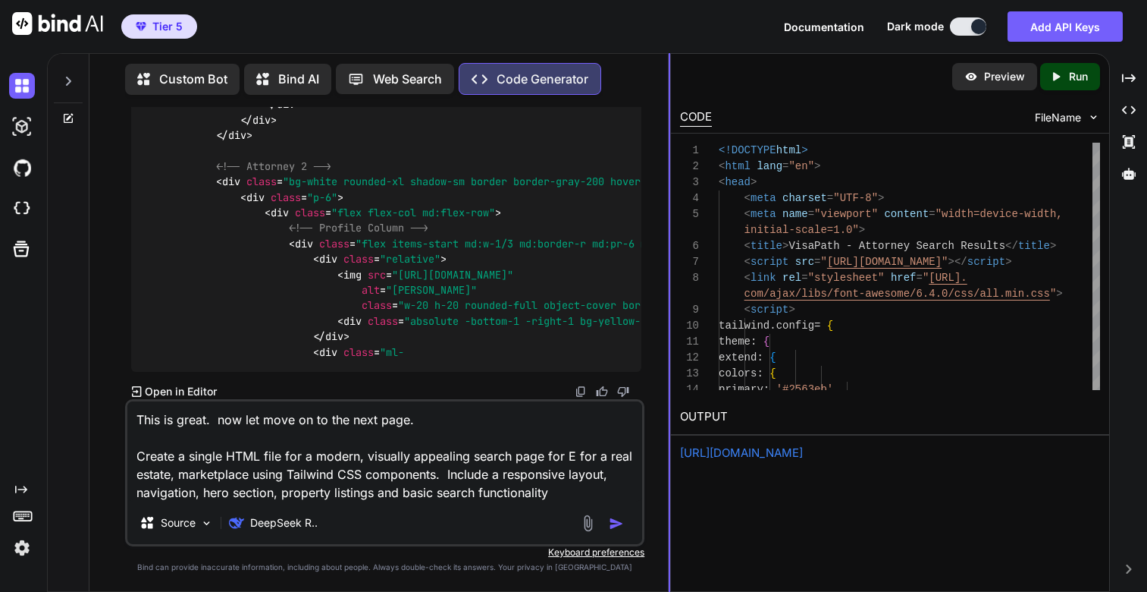
type textarea "x"
type textarea "This is great. now let move on to the next page. Create a single HTML file for …"
type textarea "x"
type textarea "This is great. now let move on to the next page. Create a single HTML file for …"
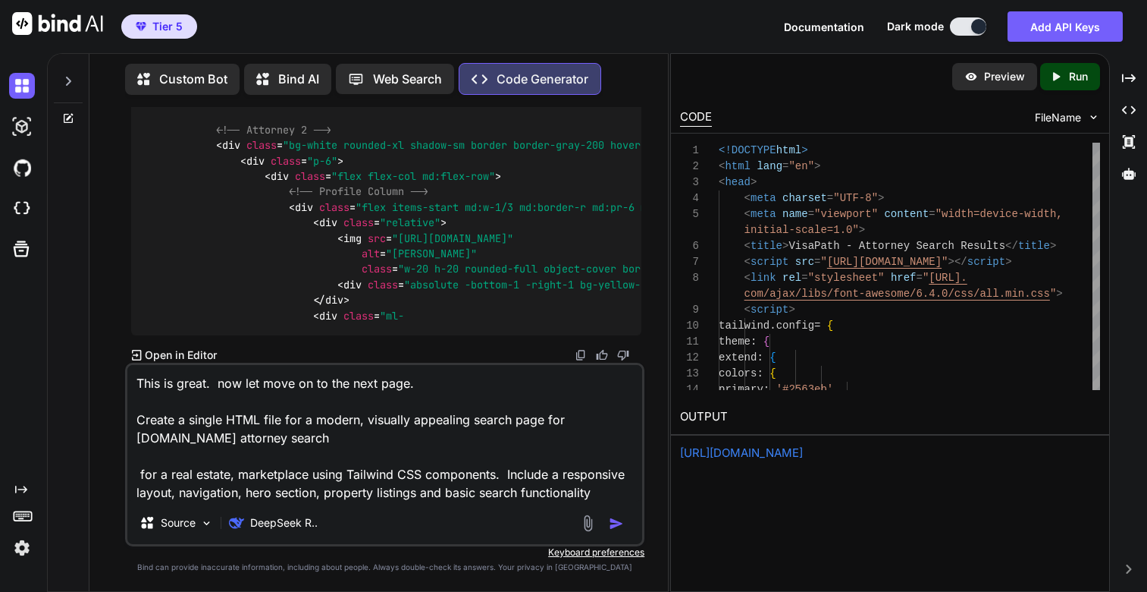
click at [331, 443] on textarea "This is great. now let move on to the next page. Create a single HTML file for …" at bounding box center [384, 433] width 515 height 137
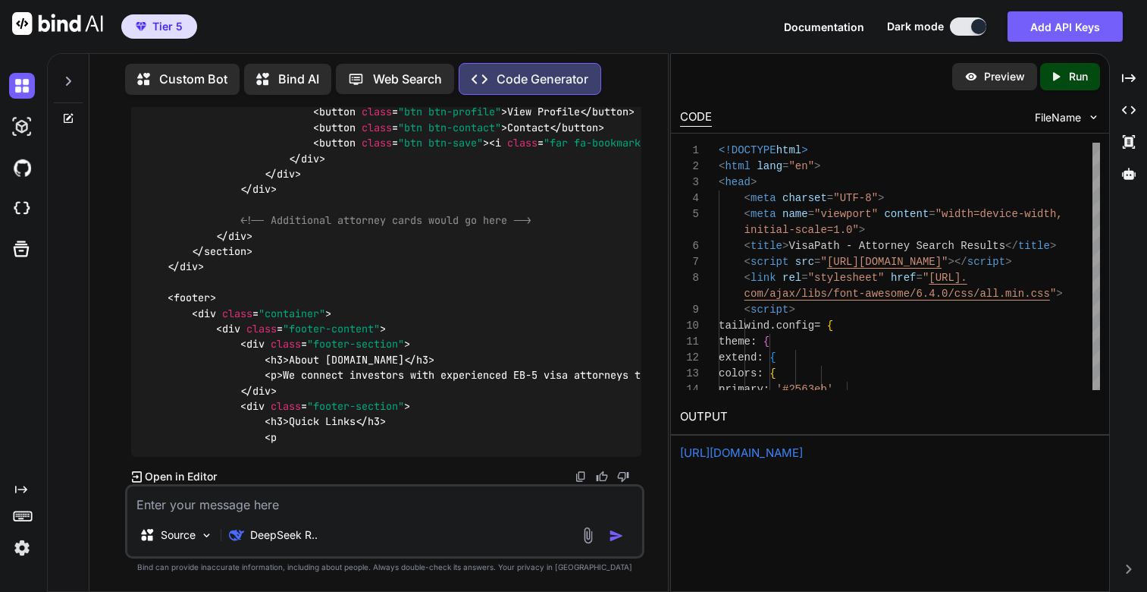
scroll to position [23557, 0]
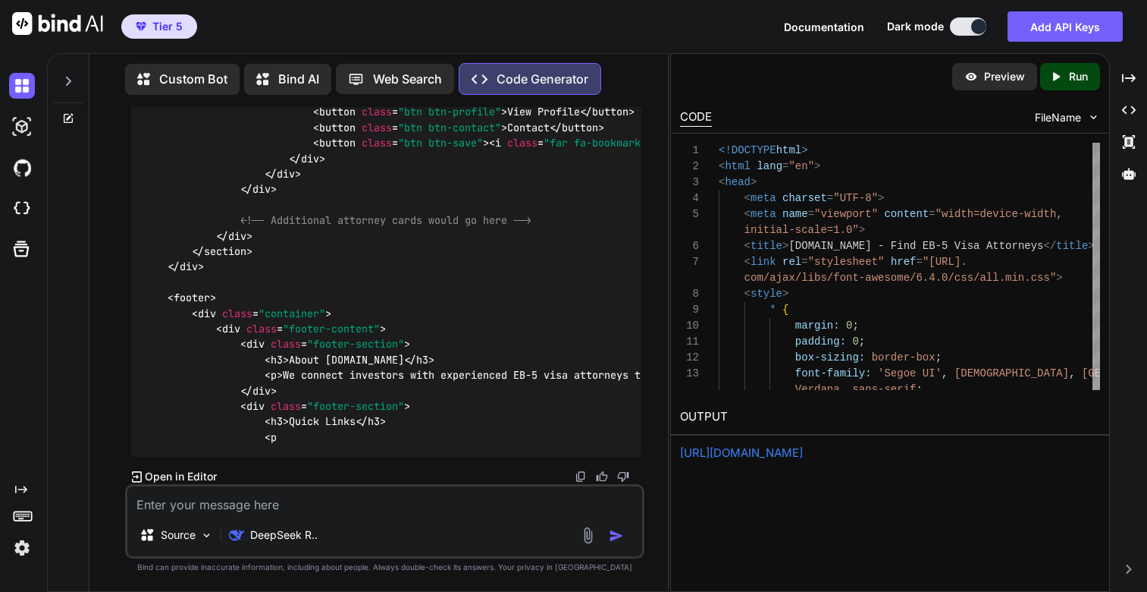
click at [1071, 80] on p "Run" at bounding box center [1078, 76] width 19 height 15
click at [761, 450] on link "[URL][DOMAIN_NAME]" at bounding box center [741, 452] width 123 height 14
click at [259, 500] on textarea at bounding box center [384, 499] width 515 height 27
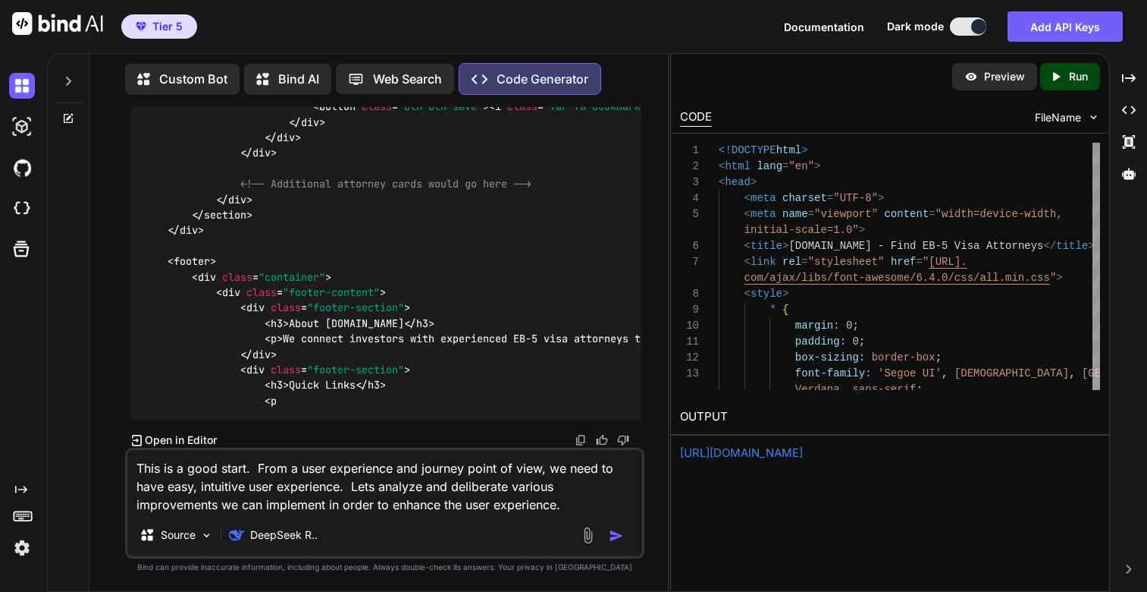
click at [622, 536] on img "button" at bounding box center [616, 535] width 15 height 15
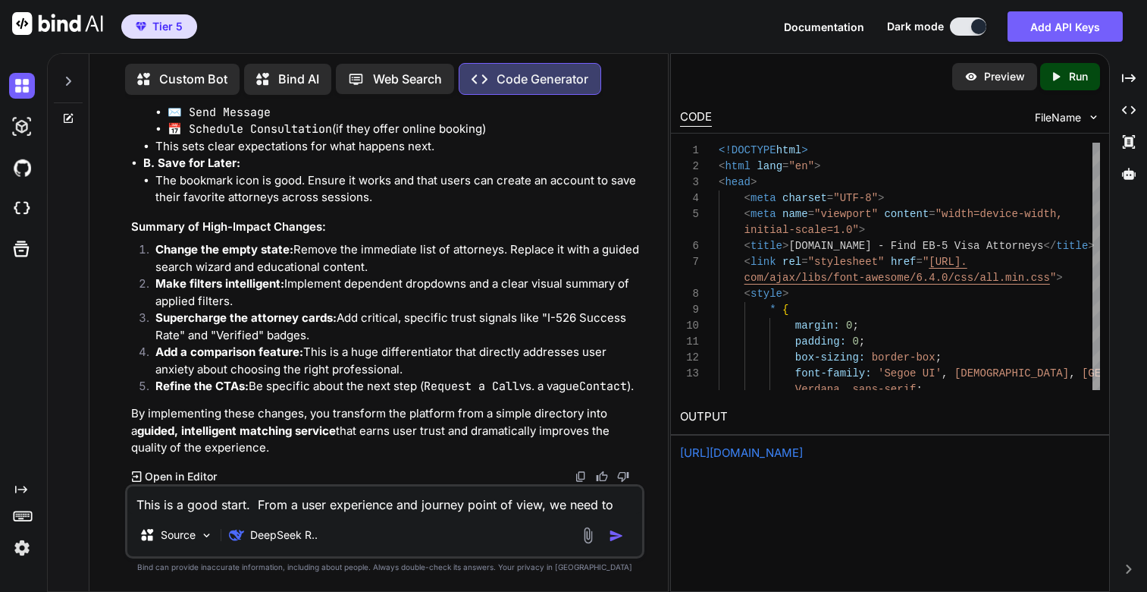
scroll to position [33643, 0]
click at [244, 498] on textarea "This is a good start. From a user experience and journey point of view, we need…" at bounding box center [384, 499] width 515 height 27
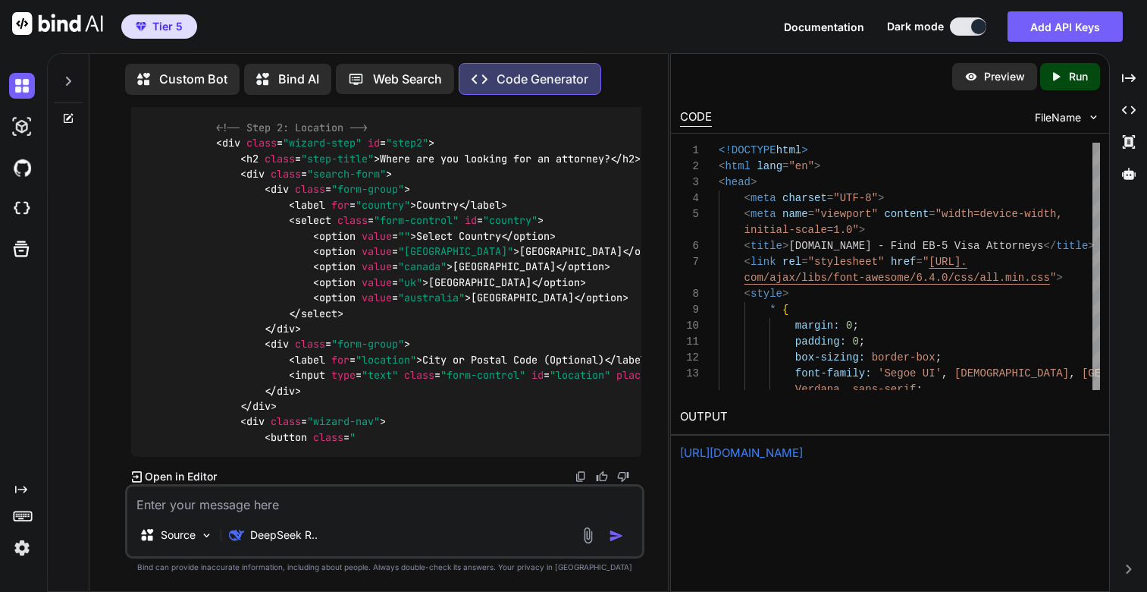
scroll to position [34187, 0]
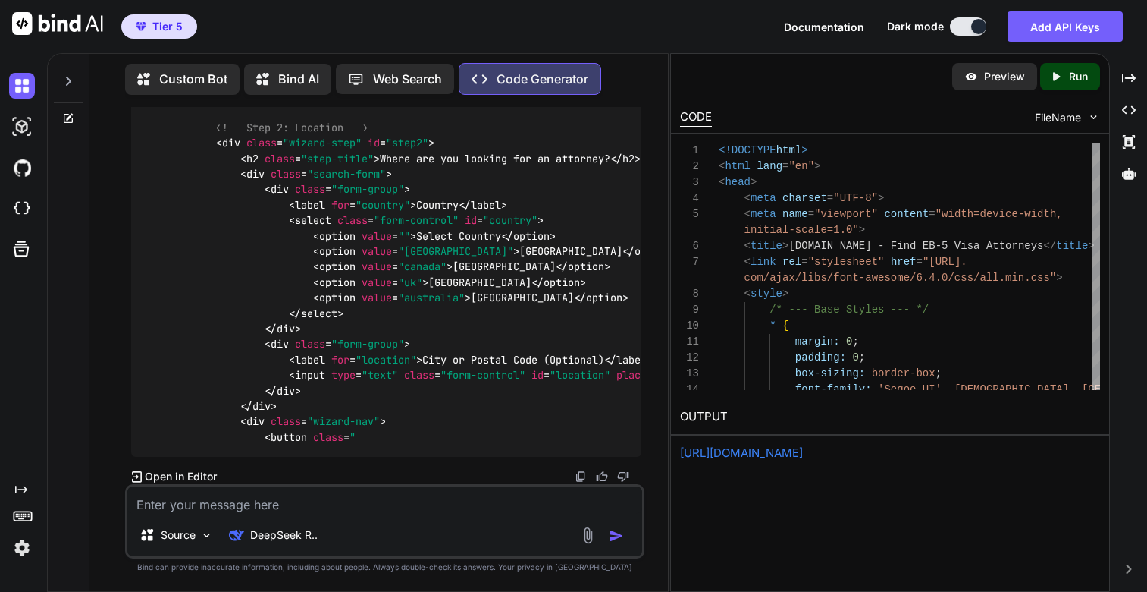
click at [1069, 86] on div "Created with Pixso. Run" at bounding box center [1071, 76] width 60 height 27
click at [798, 452] on link "[URL][DOMAIN_NAME]" at bounding box center [741, 452] width 123 height 14
click at [378, 494] on textarea at bounding box center [384, 499] width 515 height 27
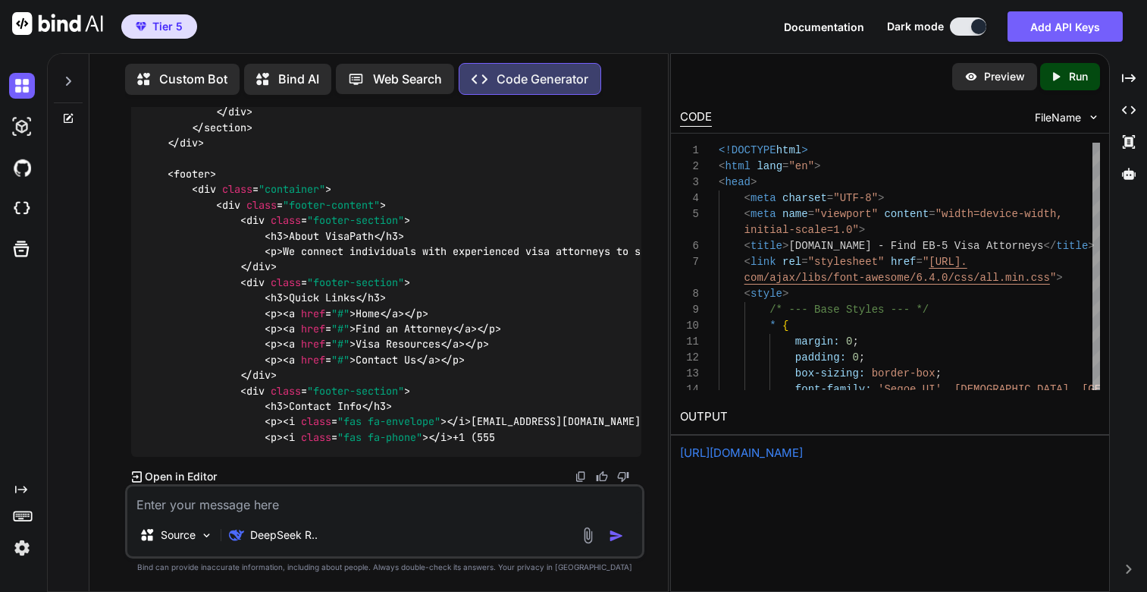
scroll to position [43627, 0]
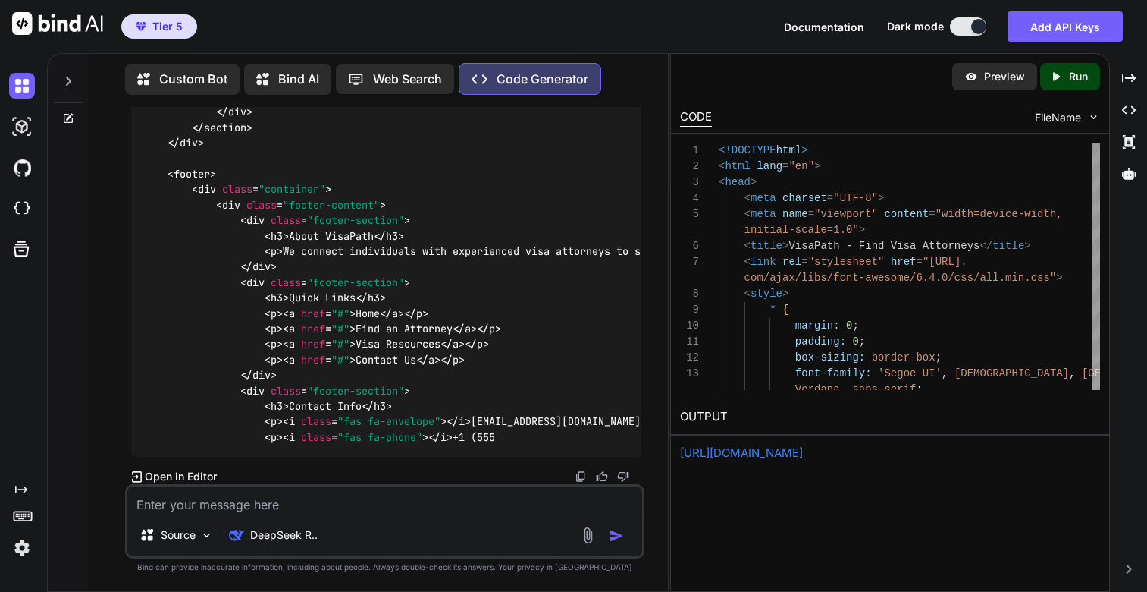
click at [1059, 85] on div "Created with Pixso. Run" at bounding box center [1071, 76] width 60 height 27
click at [730, 455] on link "[URL][DOMAIN_NAME]" at bounding box center [741, 452] width 123 height 14
click at [170, 502] on textarea at bounding box center [384, 499] width 515 height 27
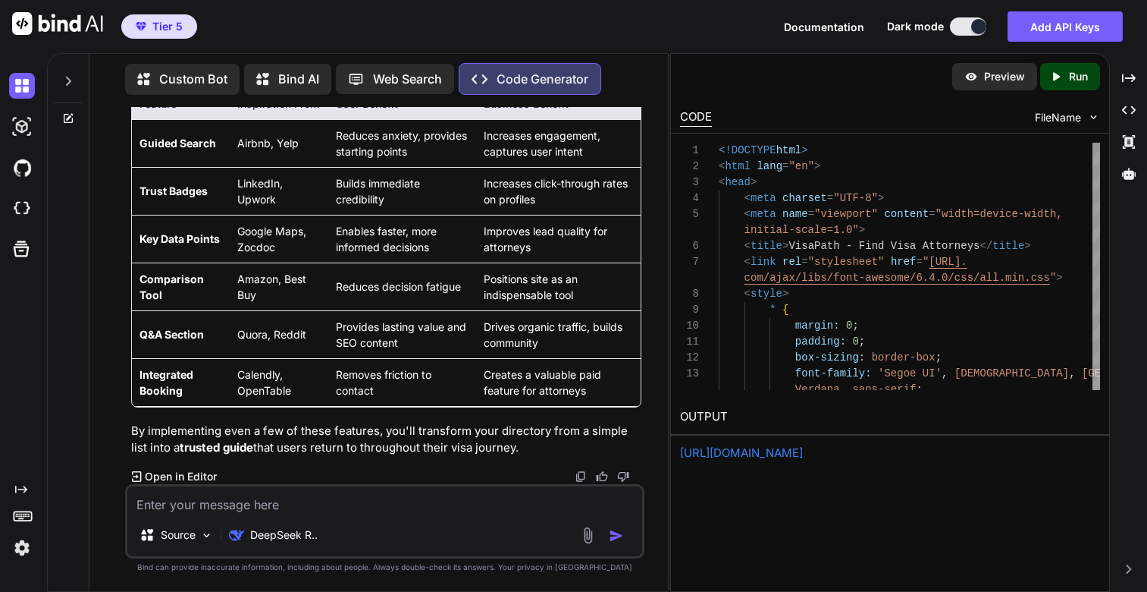
scroll to position [53459, 0]
